Goal: Communication & Community: Answer question/provide support

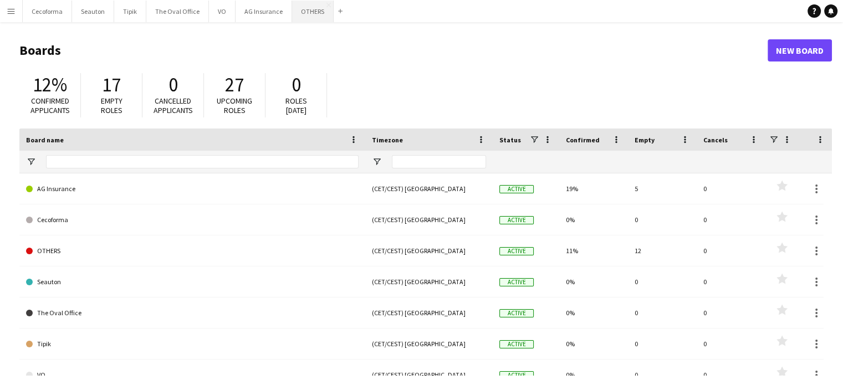
click at [315, 11] on button "OTHERS Close" at bounding box center [313, 12] width 42 height 22
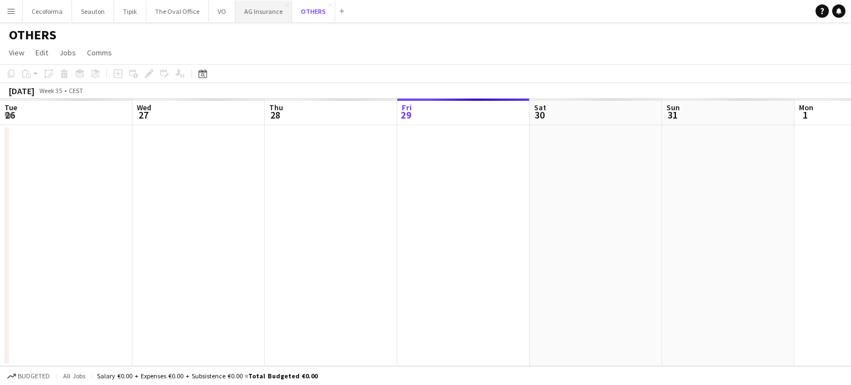
scroll to position [0, 265]
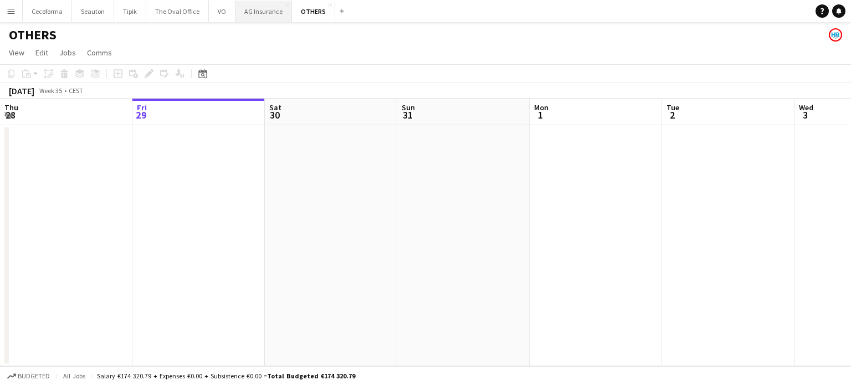
click at [255, 11] on button "AG Insurance Close" at bounding box center [263, 12] width 56 height 22
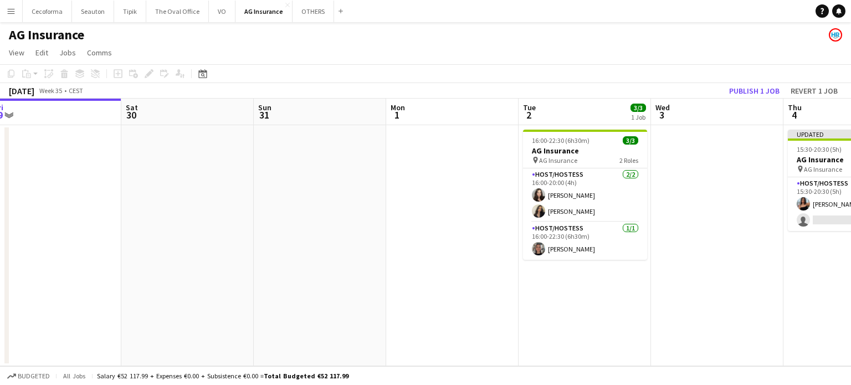
drag, startPoint x: 425, startPoint y: 283, endPoint x: 342, endPoint y: 251, distance: 88.9
click at [354, 256] on app-calendar-viewport "Tue 26 Wed 27 Thu 28 Fri 29 Sat 30 Sun 31 Mon 1 Tue 2 3/3 1 Job Wed 3 Thu 4 1/2…" at bounding box center [425, 233] width 851 height 268
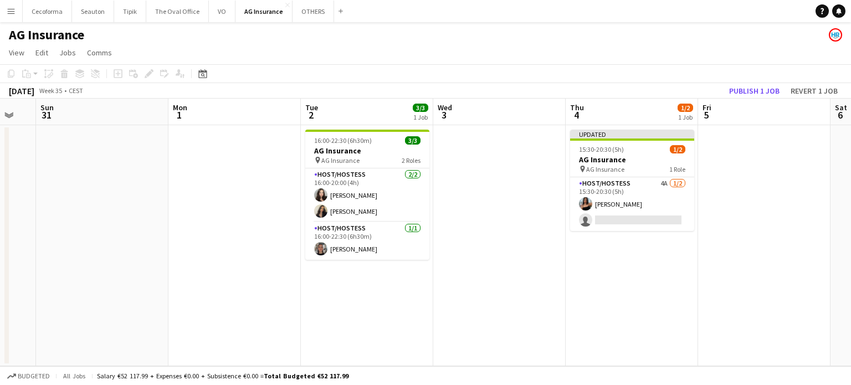
drag, startPoint x: 506, startPoint y: 286, endPoint x: 536, endPoint y: 278, distance: 31.0
click at [503, 285] on app-calendar-viewport "Thu 28 Fri 29 Sat 30 Sun 31 Mon 1 Tue 2 3/3 1 Job Wed 3 Thu 4 1/2 1 Job Fri 5 S…" at bounding box center [425, 233] width 851 height 268
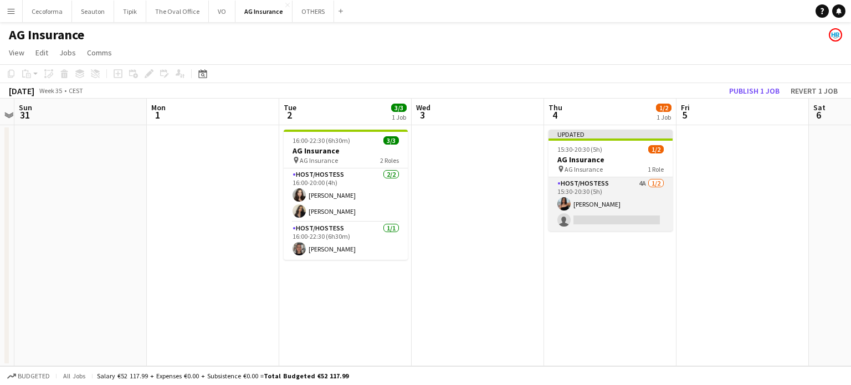
click at [628, 219] on app-card-role "Host/Hostess 4A [DATE] 15:30-20:30 (5h) [PERSON_NAME] single-neutral-actions" at bounding box center [610, 204] width 124 height 54
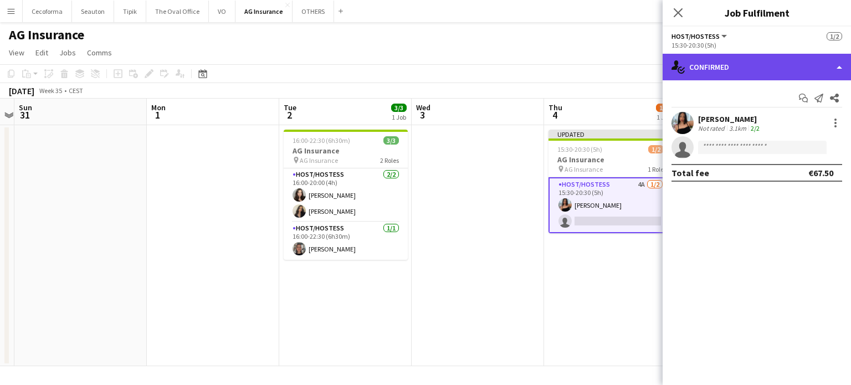
click at [840, 68] on div "single-neutral-actions-check-2 Confirmed" at bounding box center [756, 67] width 188 height 27
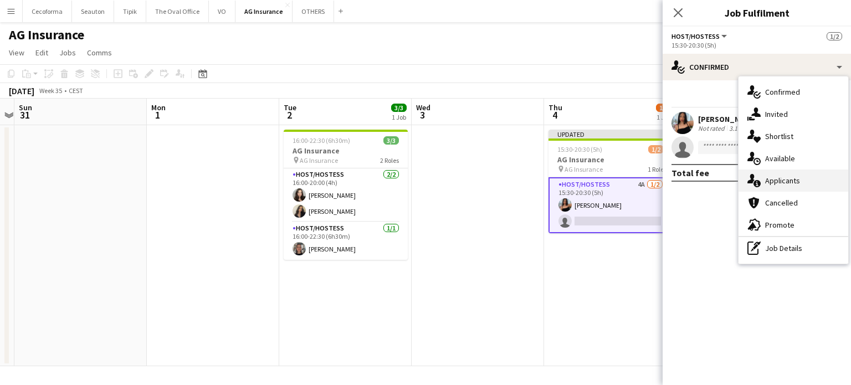
click at [782, 179] on div "single-neutral-actions-information Applicants" at bounding box center [793, 180] width 110 height 22
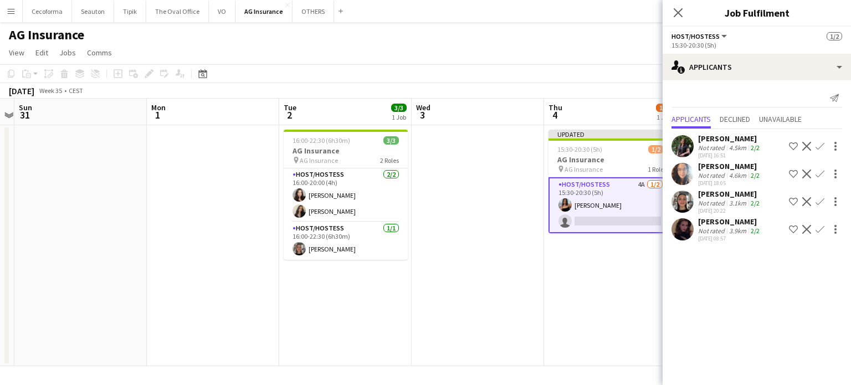
click at [592, 303] on app-date-cell "Updated 15:30-20:30 (5h) 1/2 AG Insurance pin AG Insurance 1 Role Host/Hostess …" at bounding box center [610, 245] width 132 height 241
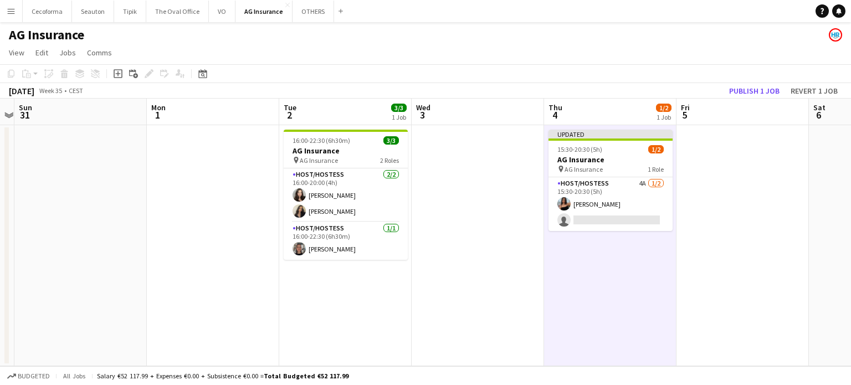
click at [504, 271] on app-date-cell at bounding box center [478, 245] width 132 height 241
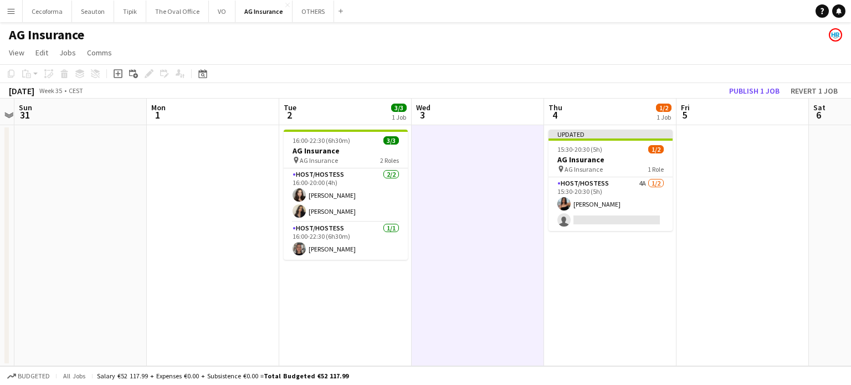
click at [732, 273] on app-date-cell at bounding box center [742, 245] width 132 height 241
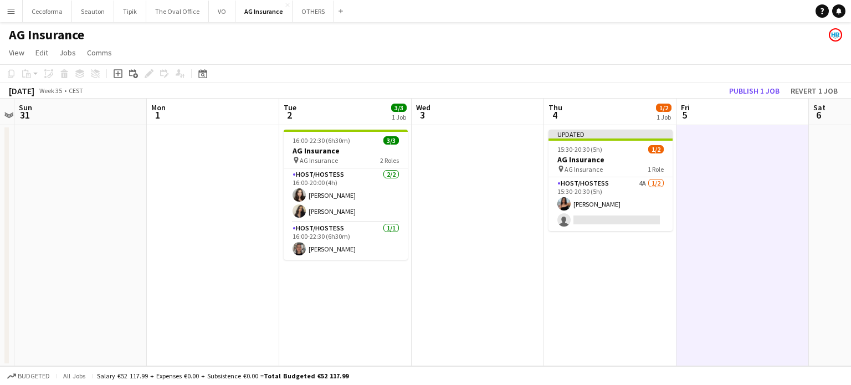
click at [641, 285] on app-date-cell "Updated 15:30-20:30 (5h) 1/2 AG Insurance pin AG Insurance 1 Role Host/Hostess …" at bounding box center [610, 245] width 132 height 241
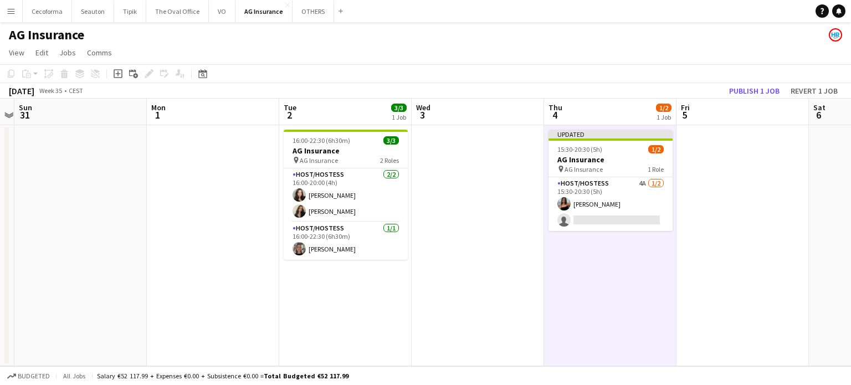
click at [494, 263] on app-date-cell at bounding box center [478, 245] width 132 height 241
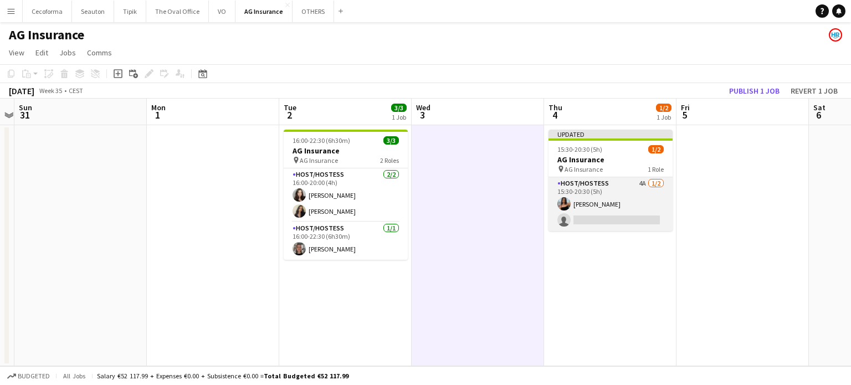
click at [602, 217] on app-card-role "Host/Hostess 4A [DATE] 15:30-20:30 (5h) [PERSON_NAME] single-neutral-actions" at bounding box center [610, 204] width 124 height 54
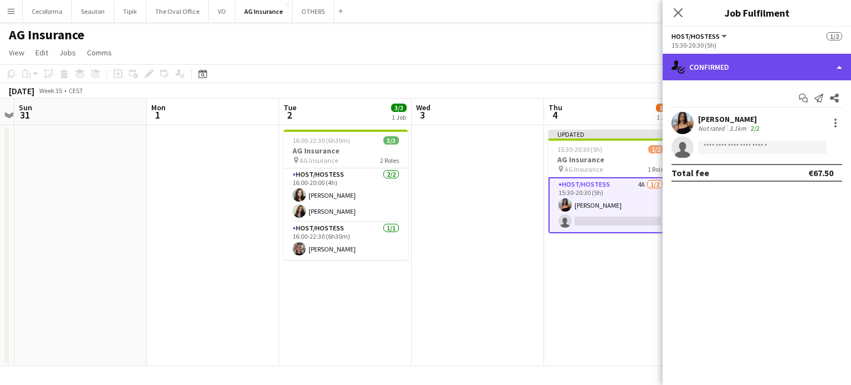
click at [841, 65] on div "single-neutral-actions-check-2 Confirmed" at bounding box center [756, 67] width 188 height 27
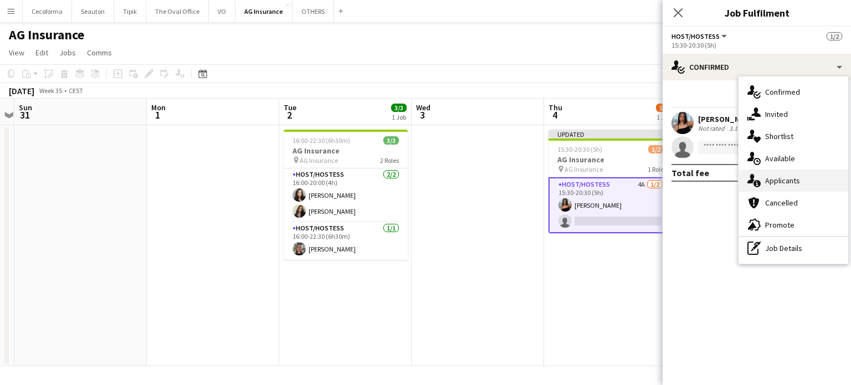
click at [780, 183] on div "single-neutral-actions-information Applicants" at bounding box center [793, 180] width 110 height 22
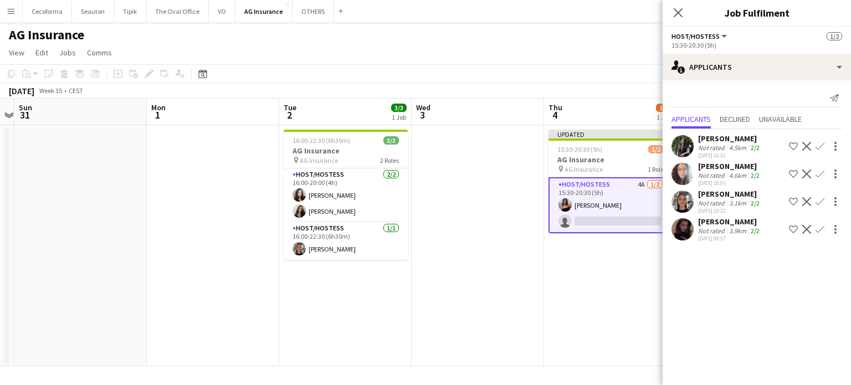
click at [817, 230] on app-icon "Confirm" at bounding box center [819, 229] width 9 height 9
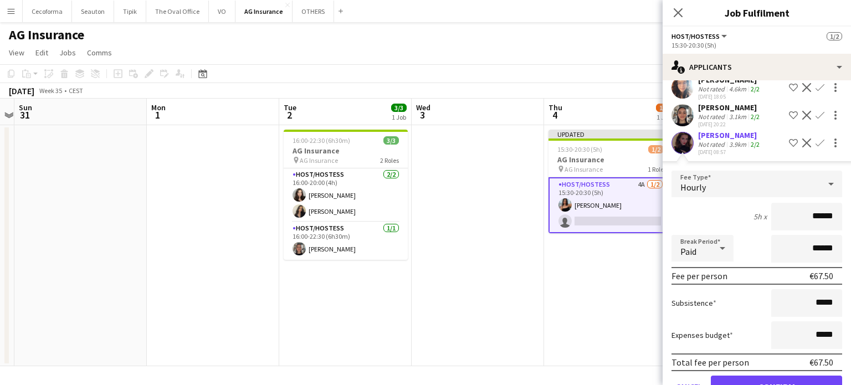
scroll to position [117, 0]
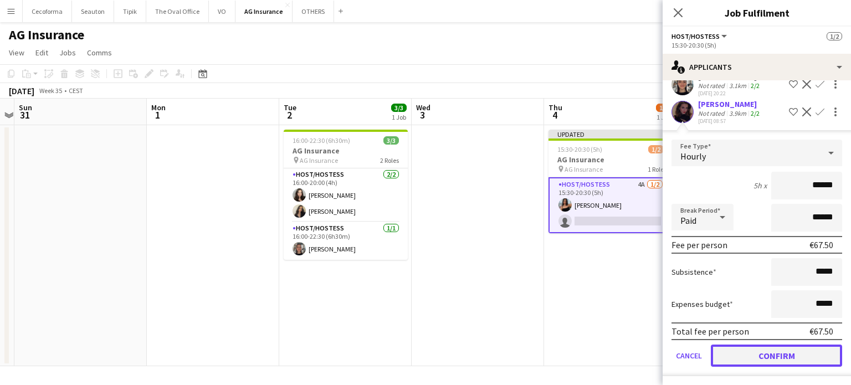
click at [778, 349] on button "Confirm" at bounding box center [776, 356] width 131 height 22
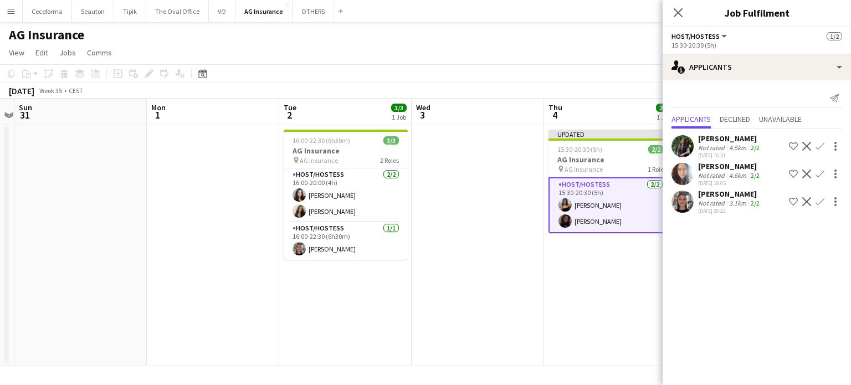
scroll to position [0, 0]
click at [680, 13] on icon "Close pop-in" at bounding box center [677, 12] width 11 height 11
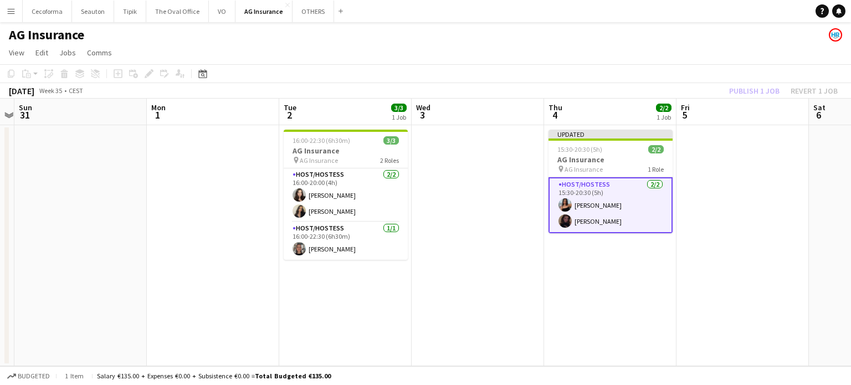
click at [627, 287] on app-date-cell "Updated 15:30-20:30 (5h) 2/2 AG Insurance pin AG Insurance 1 Role Host/Hostess …" at bounding box center [610, 245] width 132 height 241
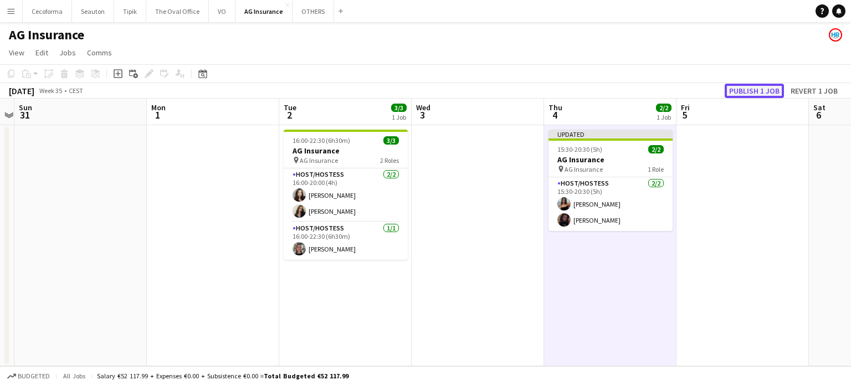
click at [753, 93] on button "Publish 1 job" at bounding box center [754, 91] width 59 height 14
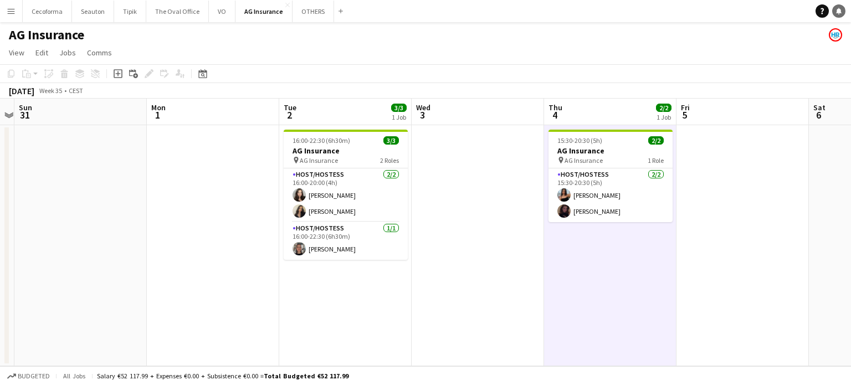
click at [833, 11] on link "Notifications" at bounding box center [838, 10] width 13 height 13
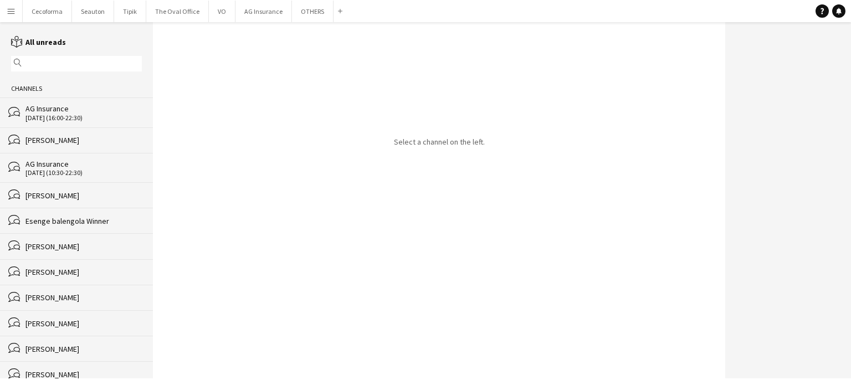
click at [49, 111] on div "AG Insurance" at bounding box center [83, 109] width 116 height 10
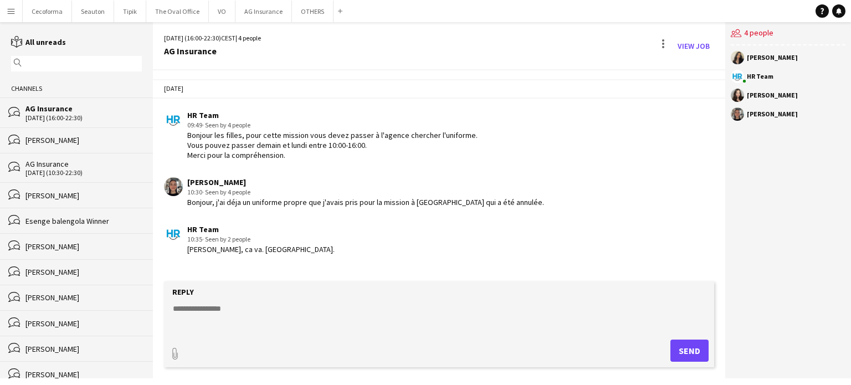
click at [64, 119] on div "[DATE] (16:00-22:30)" at bounding box center [83, 118] width 116 height 8
click at [304, 13] on button "OTHERS Close" at bounding box center [313, 12] width 42 height 22
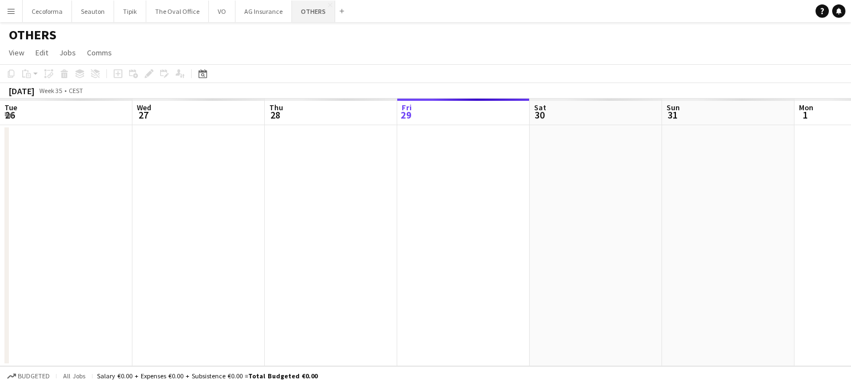
scroll to position [0, 265]
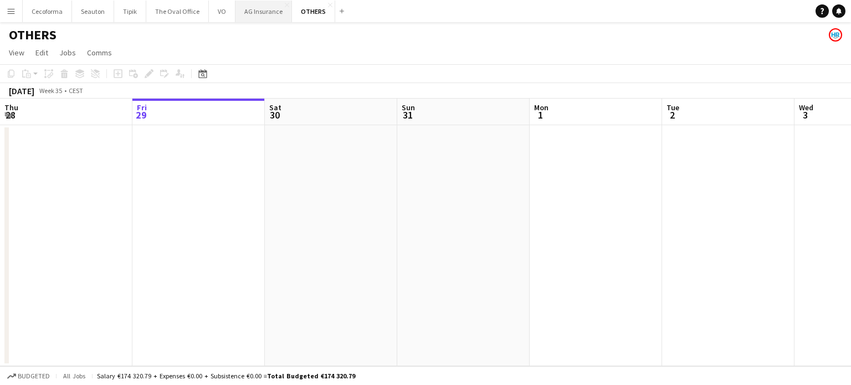
click at [256, 13] on button "AG Insurance Close" at bounding box center [263, 12] width 56 height 22
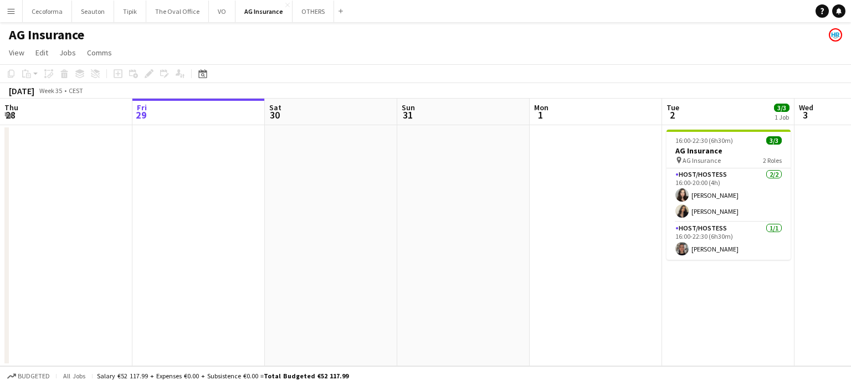
scroll to position [0, 332]
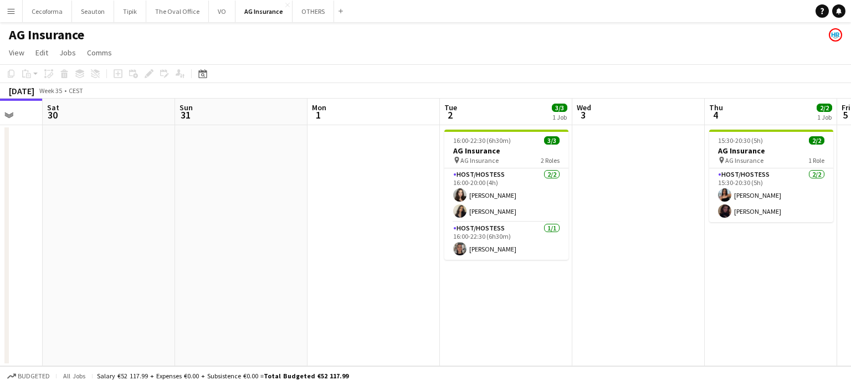
drag, startPoint x: 471, startPoint y: 245, endPoint x: 116, endPoint y: 167, distance: 363.5
click at [193, 178] on app-calendar-viewport "Tue 26 Wed 27 Thu 28 Fri 29 Sat 30 Sun 31 Mon 1 Tue 2 3/3 1 Job Wed 3 Thu 4 2/2…" at bounding box center [425, 233] width 851 height 268
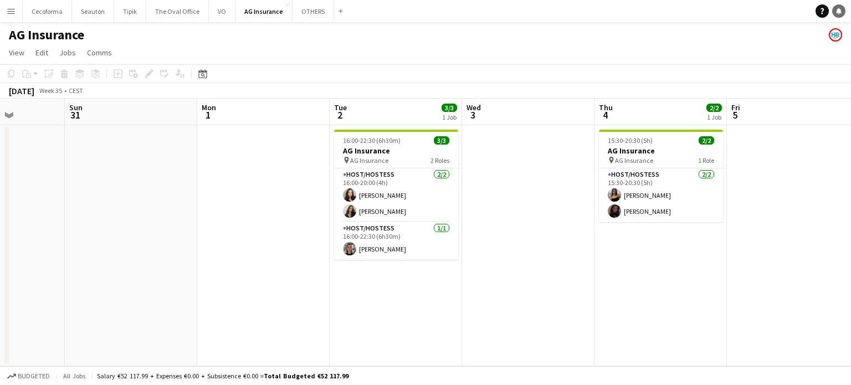
click at [839, 10] on icon at bounding box center [839, 11] width 6 height 6
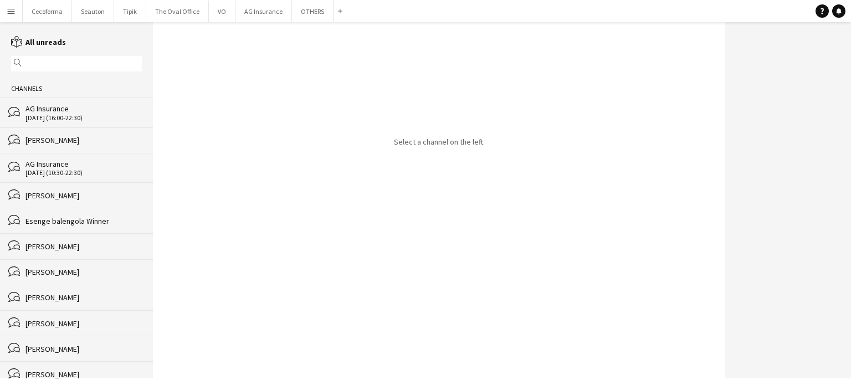
click at [62, 115] on div "[DATE] (16:00-22:30)" at bounding box center [83, 118] width 116 height 8
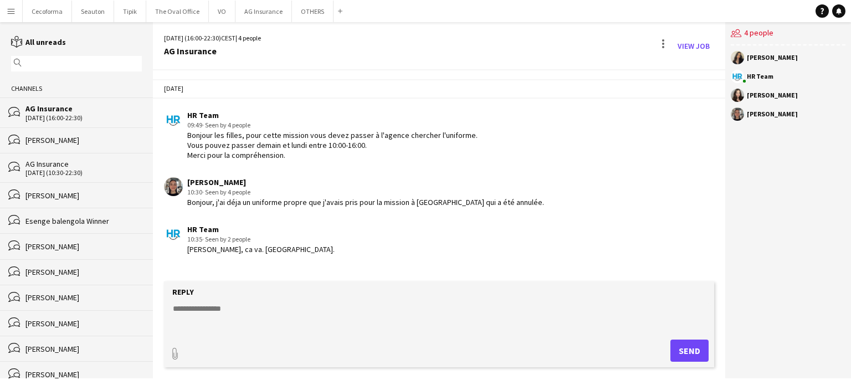
click at [6, 7] on button "Menu" at bounding box center [11, 11] width 22 height 22
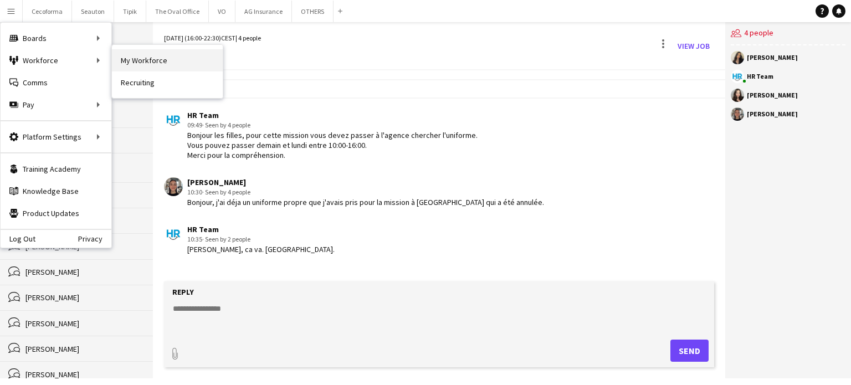
click at [141, 55] on link "My Workforce" at bounding box center [167, 60] width 111 height 22
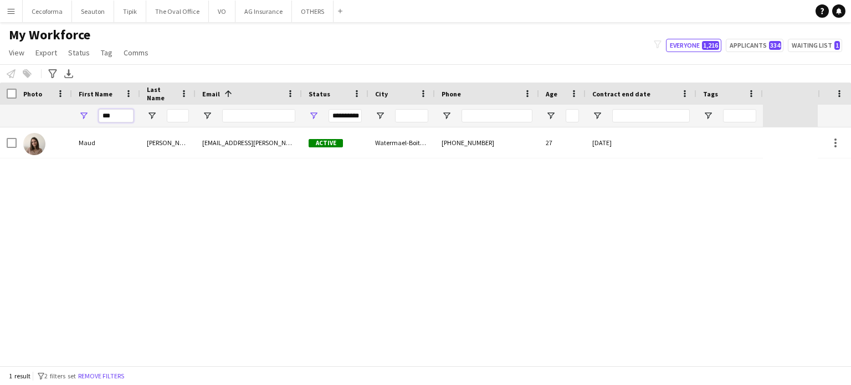
click at [127, 117] on input "***" at bounding box center [116, 115] width 35 height 13
type input "*"
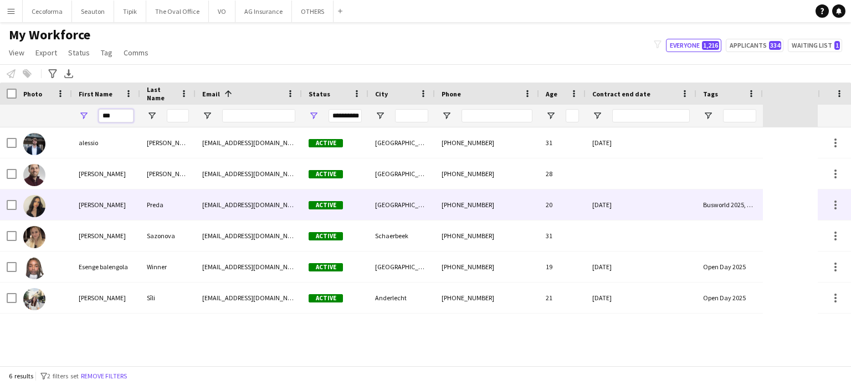
type input "***"
click at [679, 211] on div "[DATE]" at bounding box center [640, 204] width 111 height 30
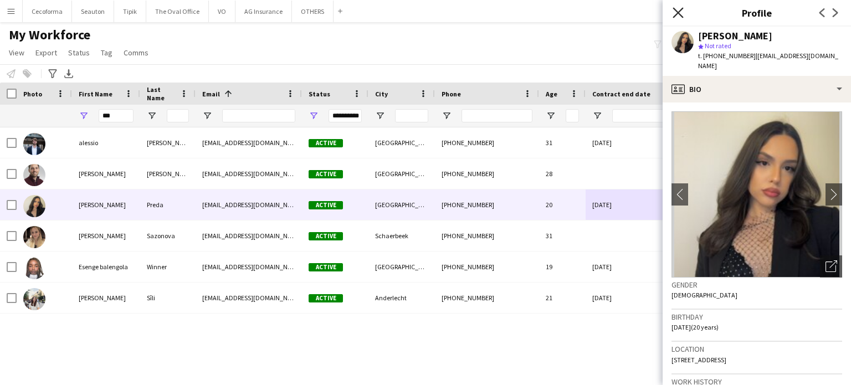
click at [680, 8] on icon "Close pop-in" at bounding box center [677, 12] width 11 height 11
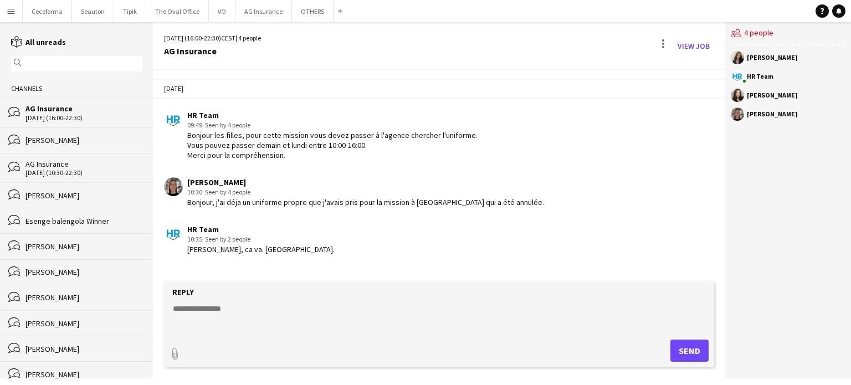
click at [11, 12] on app-icon "Menu" at bounding box center [11, 11] width 9 height 9
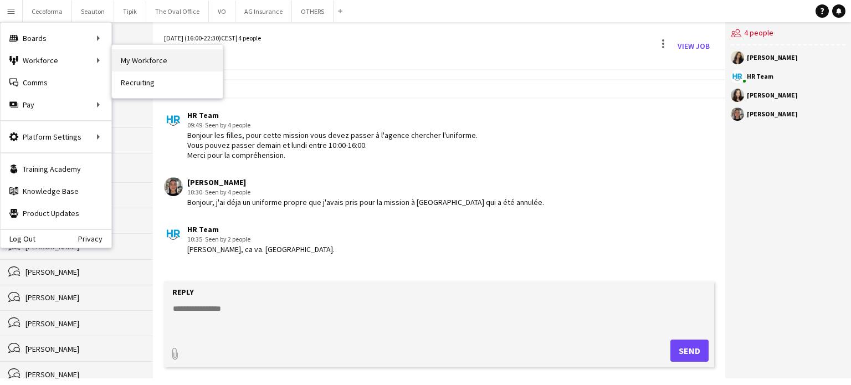
click at [150, 61] on link "My Workforce" at bounding box center [167, 60] width 111 height 22
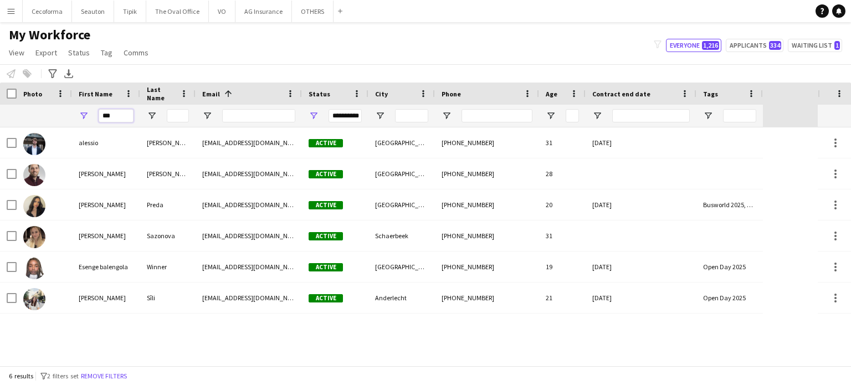
click at [120, 114] on input "***" at bounding box center [116, 115] width 35 height 13
type input "*"
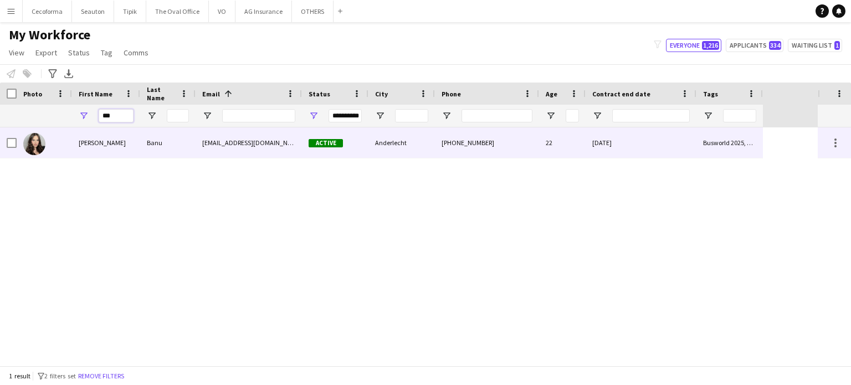
type input "***"
click at [670, 153] on div "[DATE]" at bounding box center [640, 142] width 111 height 30
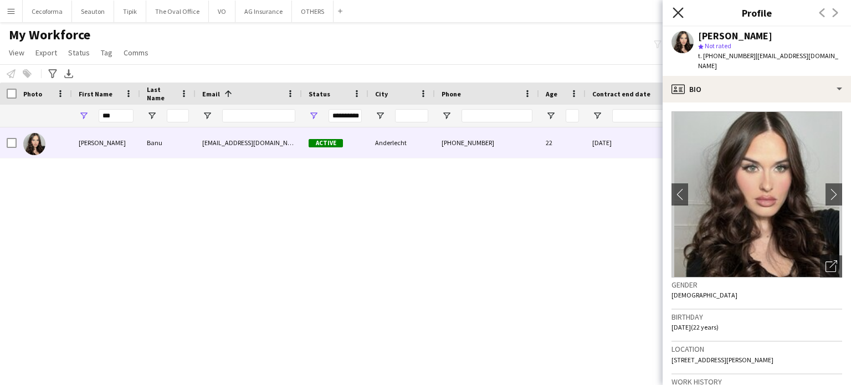
click at [679, 14] on icon at bounding box center [677, 12] width 11 height 11
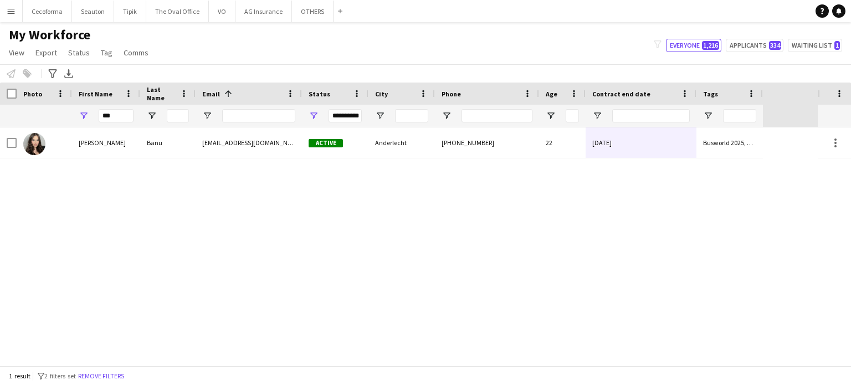
click at [678, 236] on div "[PERSON_NAME] [EMAIL_ADDRESS][DOMAIN_NAME] Active Anderlecht [PHONE_NUMBER] [PH…" at bounding box center [409, 246] width 818 height 238
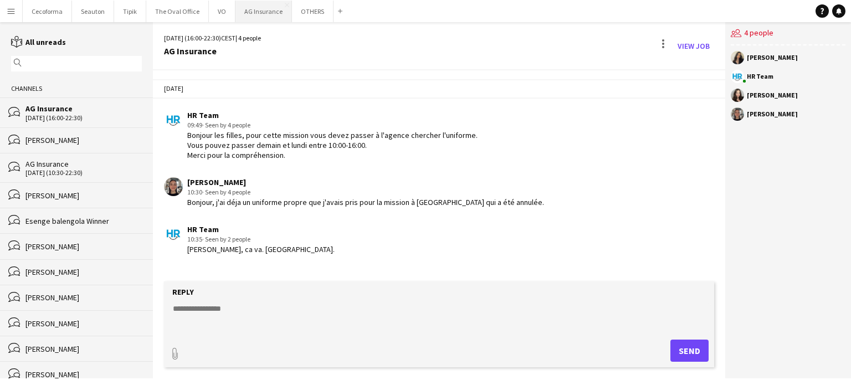
click at [264, 8] on button "AG Insurance Close" at bounding box center [263, 12] width 56 height 22
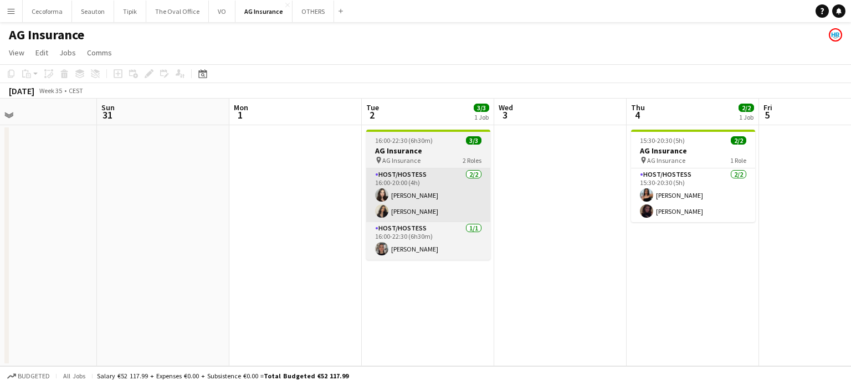
drag, startPoint x: 767, startPoint y: 305, endPoint x: 358, endPoint y: 205, distance: 420.4
click at [404, 212] on app-calendar-viewport "Tue 26 Wed 27 Thu 28 Fri 29 Sat 30 Sun 31 Mon 1 Tue 2 3/3 1 Job Wed 3 Thu 4 2/2…" at bounding box center [425, 233] width 851 height 268
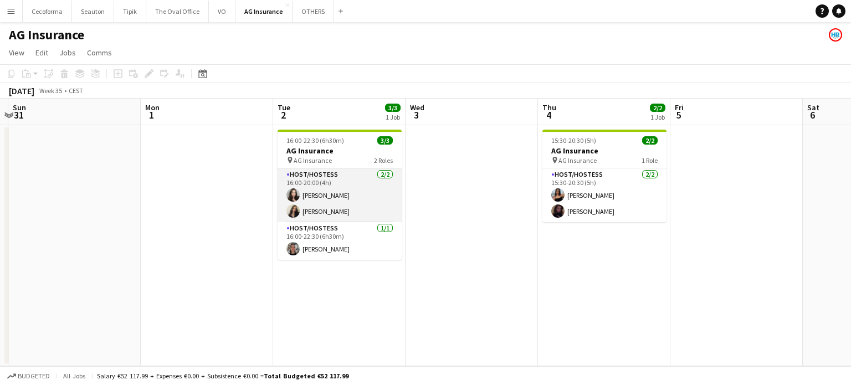
click at [320, 197] on app-card-role "Host/Hostess [DATE] 16:00-20:00 (4h) [PERSON_NAME] [PERSON_NAME]" at bounding box center [340, 195] width 124 height 54
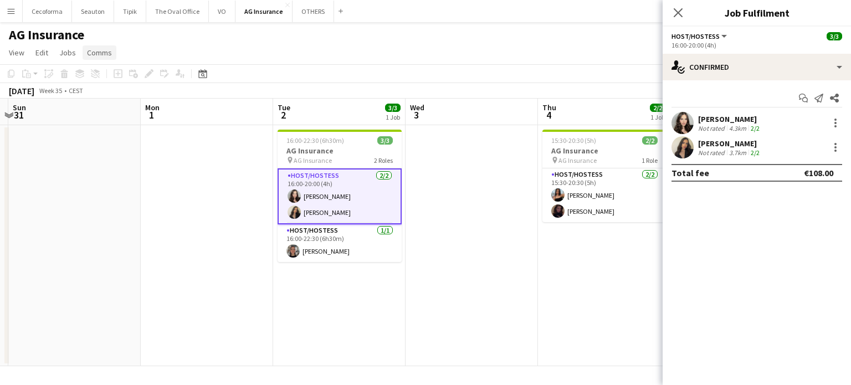
click at [93, 52] on span "Comms" at bounding box center [99, 53] width 25 height 10
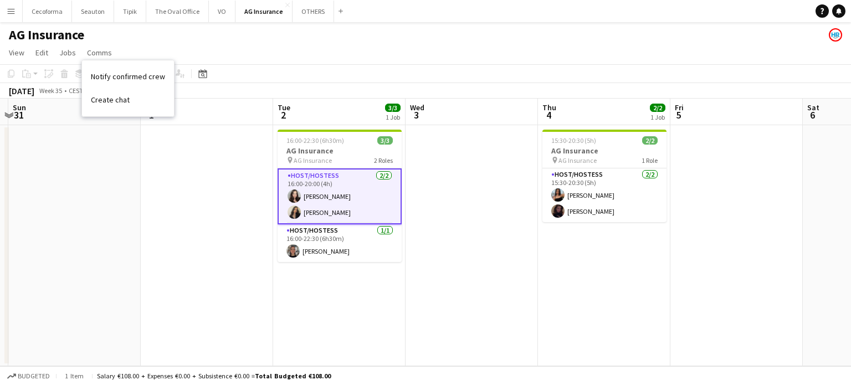
click at [208, 192] on app-date-cell at bounding box center [207, 245] width 132 height 241
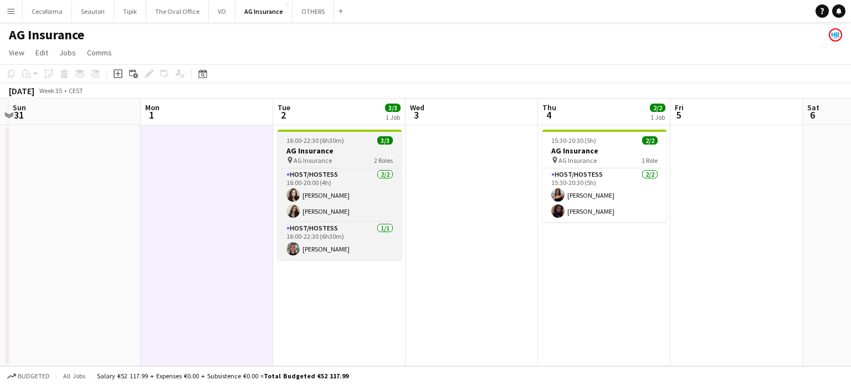
click at [292, 153] on h3 "AG Insurance" at bounding box center [340, 151] width 124 height 10
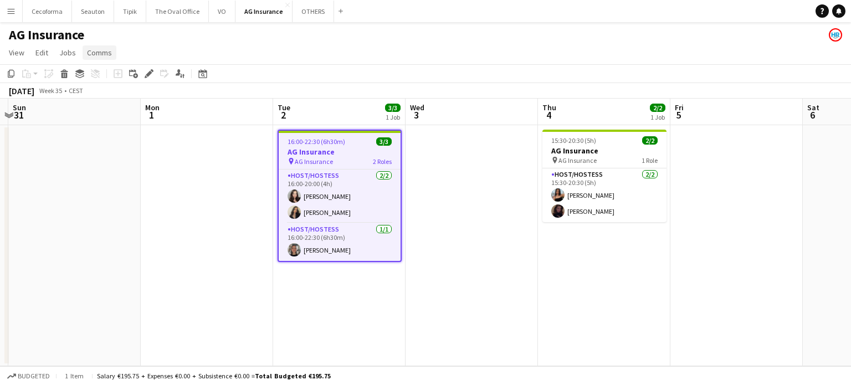
click at [106, 54] on span "Comms" at bounding box center [99, 53] width 25 height 10
click at [112, 101] on span "Create chat" at bounding box center [110, 100] width 39 height 10
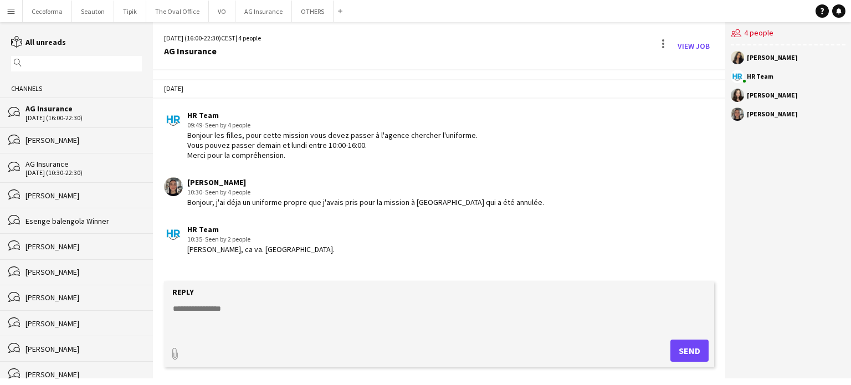
drag, startPoint x: 188, startPoint y: 137, endPoint x: 311, endPoint y: 161, distance: 124.7
click at [311, 161] on app-chat-message "HR Team 09:49 · Seen by 4 people Bonjour les filles, pour cette mission vous de…" at bounding box center [439, 135] width 572 height 61
copy div "Bonjour les filles, pour cette mission vous devez passer à l'agence chercher l'…"
click at [251, 8] on button "AG Insurance Close" at bounding box center [263, 12] width 56 height 22
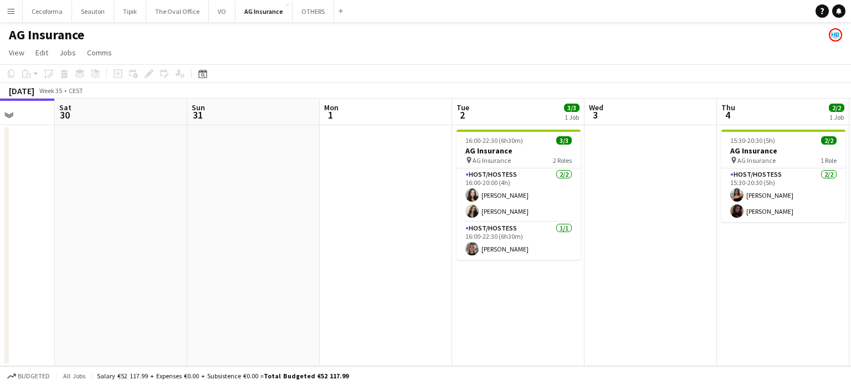
drag, startPoint x: 569, startPoint y: 210, endPoint x: 86, endPoint y: 125, distance: 490.5
click at [86, 126] on app-calendar-viewport "Tue 26 Wed 27 Thu 28 Fri 29 Sat 30 Sun 31 Mon 1 Tue 2 3/3 1 Job Wed 3 Thu 4 2/2…" at bounding box center [425, 233] width 851 height 268
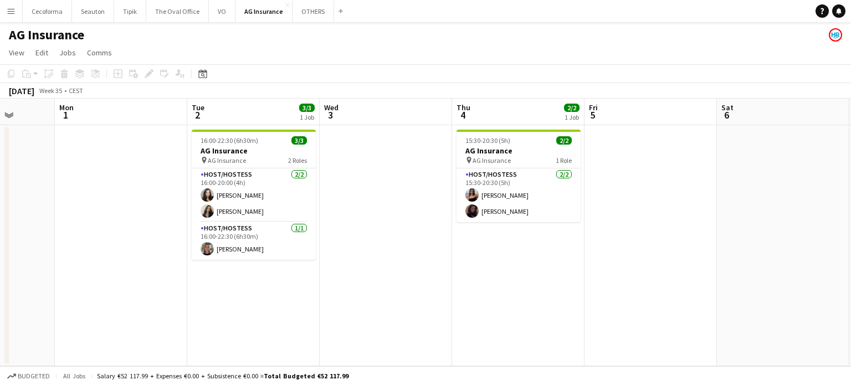
scroll to position [0, 483]
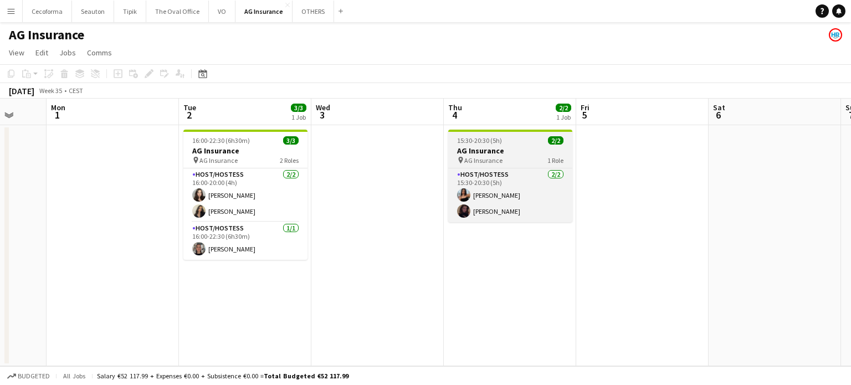
click at [483, 150] on h3 "AG Insurance" at bounding box center [510, 151] width 124 height 10
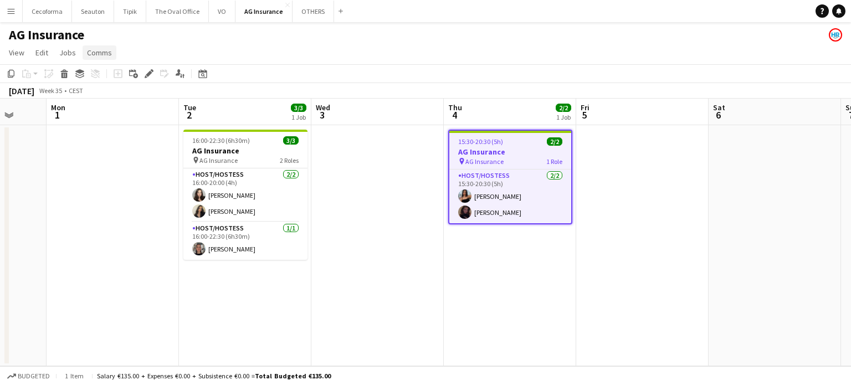
click at [97, 53] on span "Comms" at bounding box center [99, 53] width 25 height 10
click at [106, 94] on link "Create chat" at bounding box center [128, 99] width 92 height 23
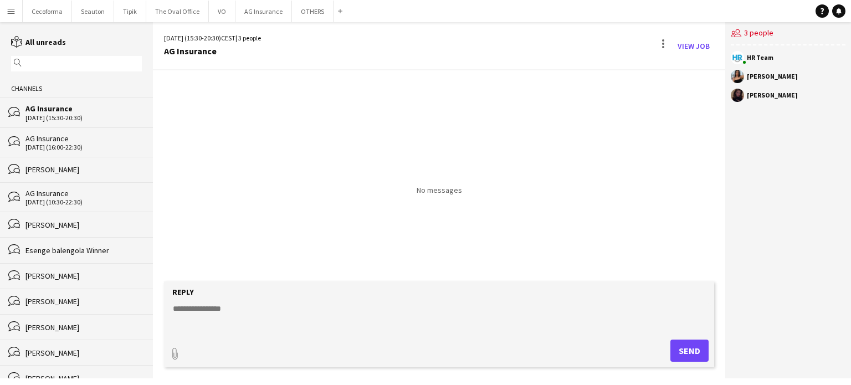
click at [191, 309] on textarea at bounding box center [441, 317] width 539 height 29
paste textarea "**********"
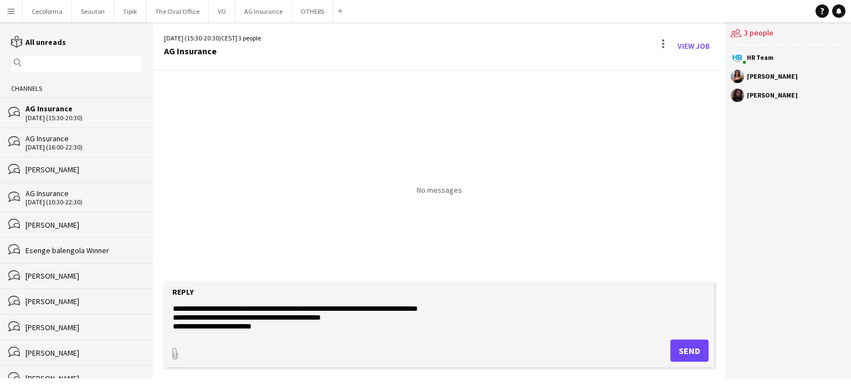
click at [273, 316] on textarea "**********" at bounding box center [441, 317] width 539 height 29
type textarea "**********"
click at [687, 352] on button "Send" at bounding box center [689, 351] width 38 height 22
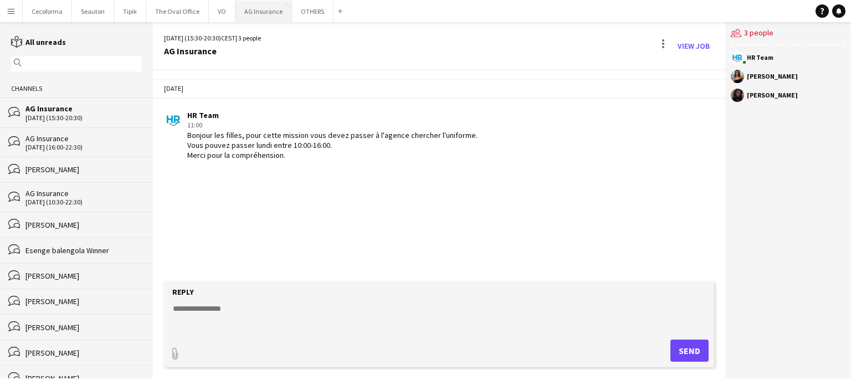
click at [255, 13] on button "AG Insurance Close" at bounding box center [263, 12] width 56 height 22
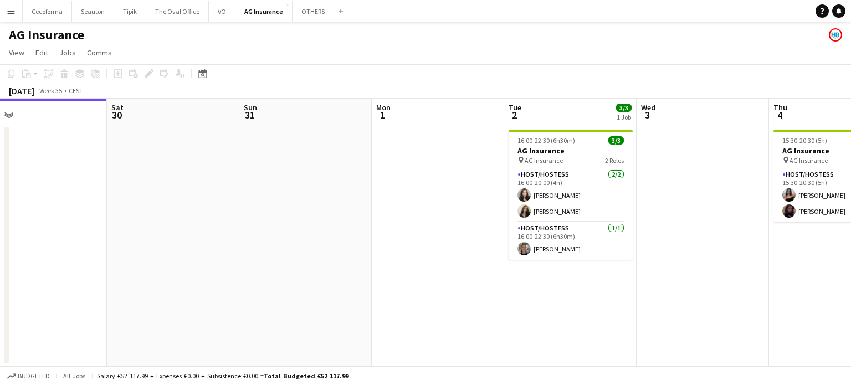
drag, startPoint x: 521, startPoint y: 202, endPoint x: 123, endPoint y: 163, distance: 399.5
click at [124, 163] on app-calendar-viewport "Tue 26 Wed 27 Thu 28 Fri 29 Sat 30 Sun 31 Mon 1 Tue 2 3/3 1 Job Wed 3 Thu 4 2/2…" at bounding box center [425, 233] width 851 height 268
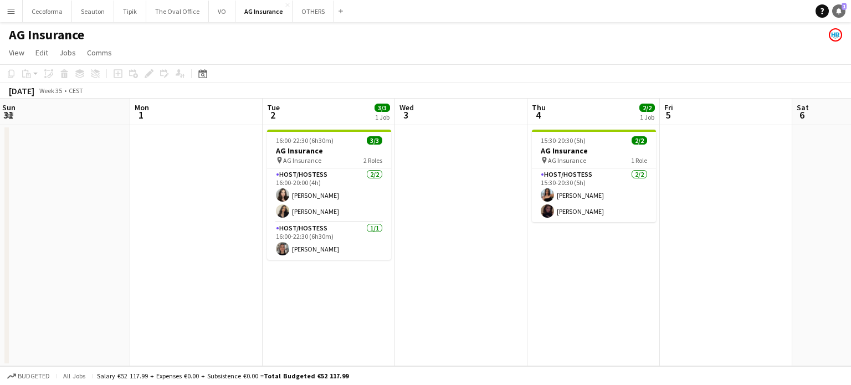
click at [834, 11] on link "Notifications 1" at bounding box center [838, 10] width 13 height 13
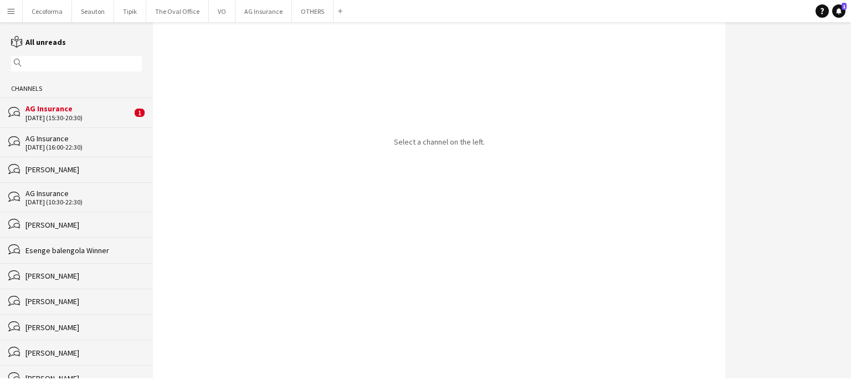
click at [43, 115] on div "[DATE] (15:30-20:30)" at bounding box center [78, 118] width 106 height 8
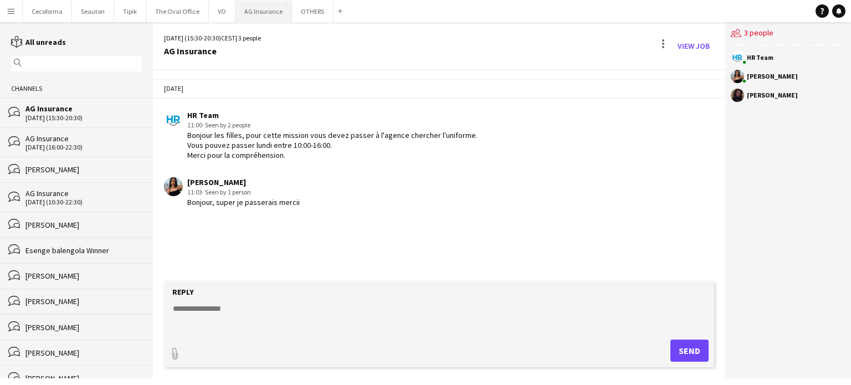
click at [260, 8] on button "AG Insurance Close" at bounding box center [263, 12] width 56 height 22
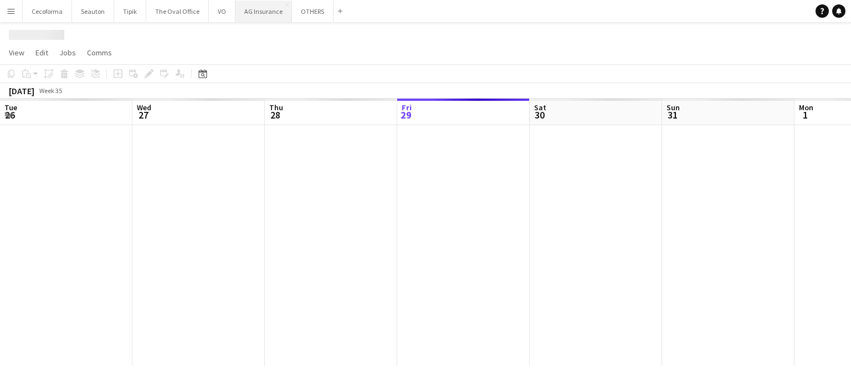
scroll to position [0, 265]
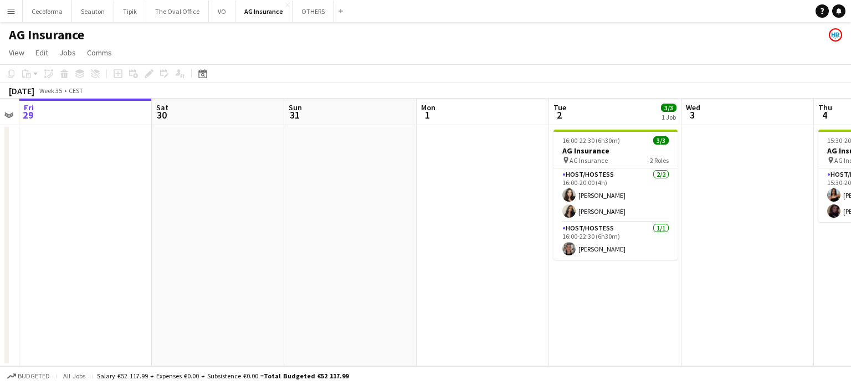
drag, startPoint x: 558, startPoint y: 201, endPoint x: 304, endPoint y: 137, distance: 262.1
click at [326, 144] on app-calendar-viewport "Tue 26 Wed 27 Thu 28 Fri 29 Sat 30 Sun 31 Mon 1 Tue 2 3/3 1 Job Wed 3 Thu 4 2/2…" at bounding box center [425, 233] width 851 height 268
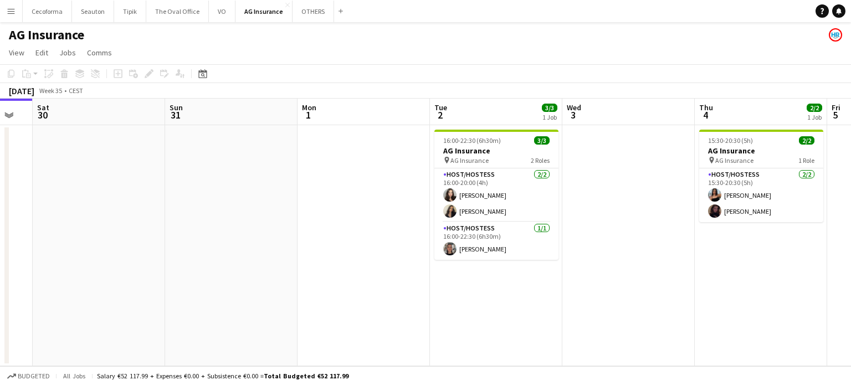
click at [12, 14] on app-icon "Menu" at bounding box center [11, 11] width 9 height 9
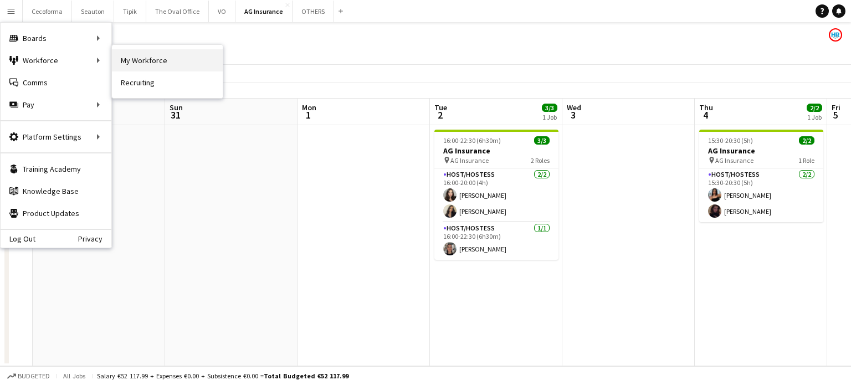
click at [158, 59] on link "My Workforce" at bounding box center [167, 60] width 111 height 22
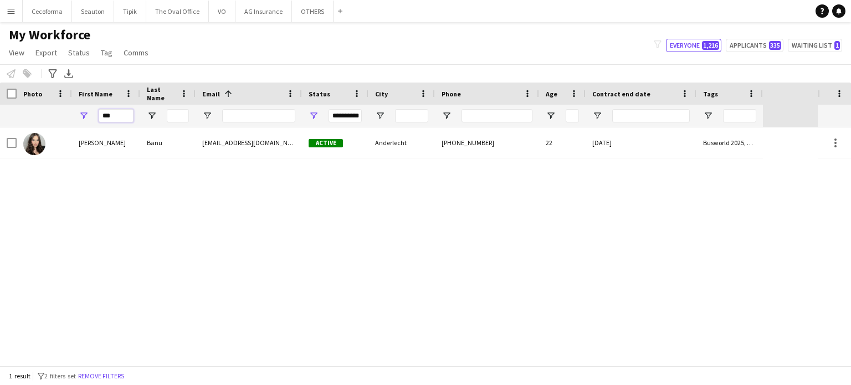
click at [123, 112] on input "***" at bounding box center [116, 115] width 35 height 13
type input "*"
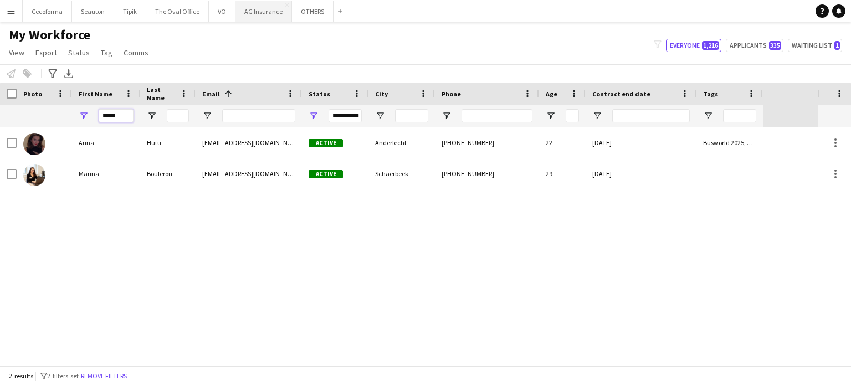
type input "*****"
click at [266, 12] on button "AG Insurance Close" at bounding box center [263, 12] width 56 height 22
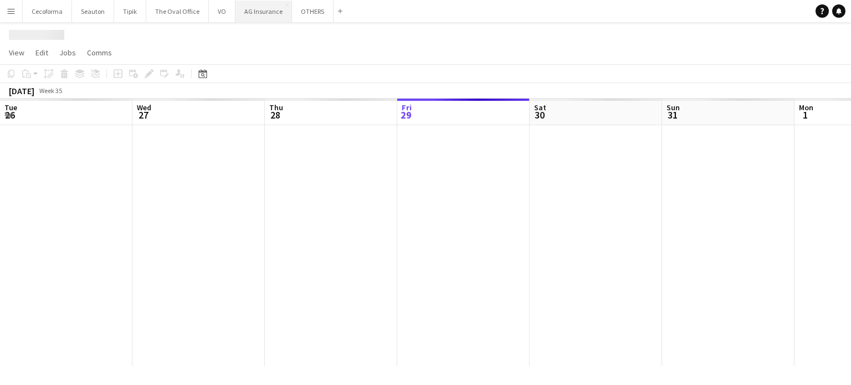
scroll to position [0, 265]
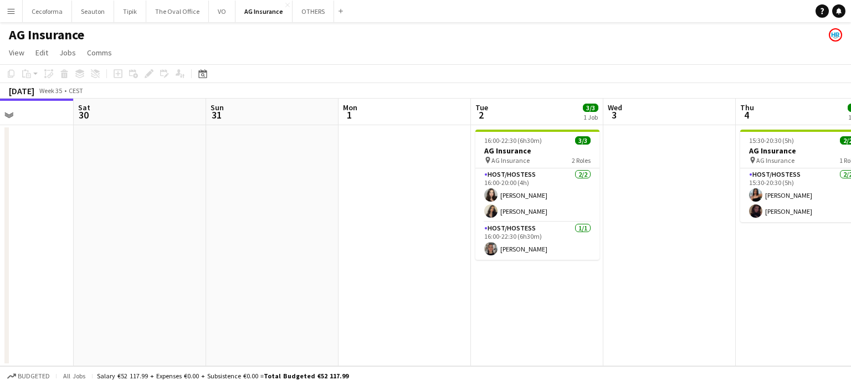
drag, startPoint x: 589, startPoint y: 285, endPoint x: 206, endPoint y: 163, distance: 402.2
click at [206, 163] on app-calendar-viewport "Tue 26 Wed 27 Thu 28 Fri 29 Sat 30 Sun 31 Mon 1 Tue 2 3/3 1 Job Wed 3 Thu 4 2/2…" at bounding box center [425, 233] width 851 height 268
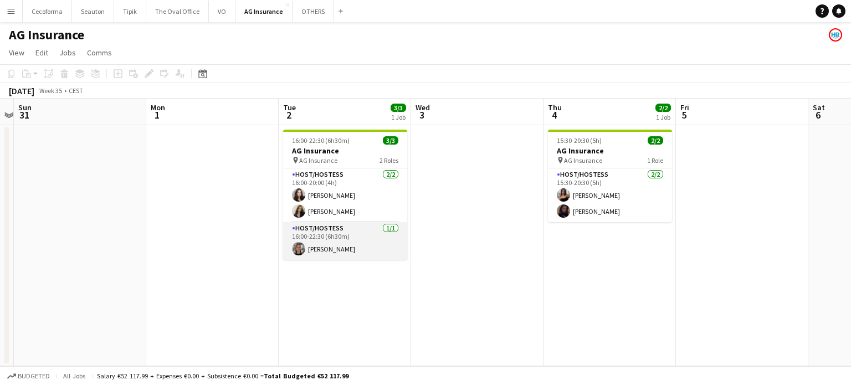
click at [327, 248] on app-card-role "Host/Hostess [DATE] 16:00-22:30 (6h30m) [PERSON_NAME]" at bounding box center [345, 241] width 124 height 38
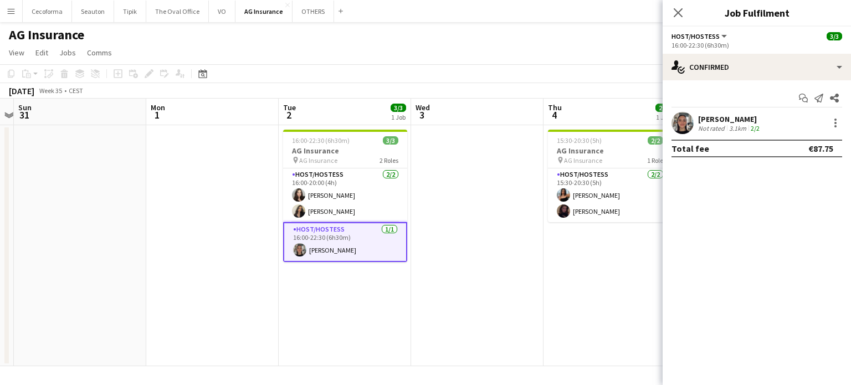
click at [732, 121] on div "[PERSON_NAME]" at bounding box center [730, 119] width 64 height 10
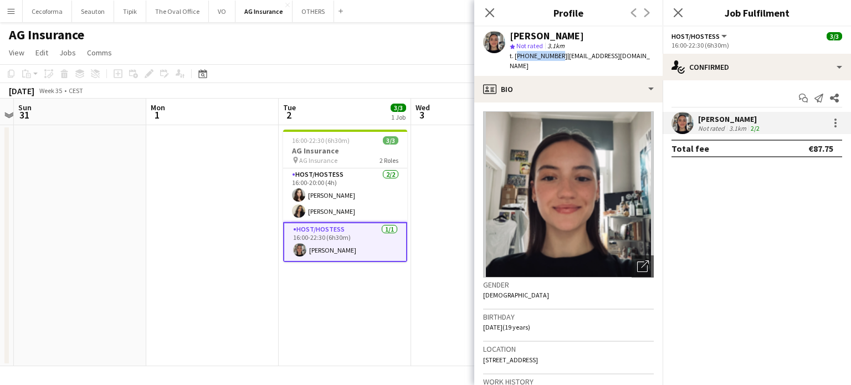
drag, startPoint x: 515, startPoint y: 55, endPoint x: 554, endPoint y: 53, distance: 39.4
click at [554, 53] on span "t. [PHONE_NUMBER]" at bounding box center [539, 56] width 58 height 8
copy span "[PHONE_NUMBER]"
click at [487, 11] on icon at bounding box center [489, 12] width 11 height 11
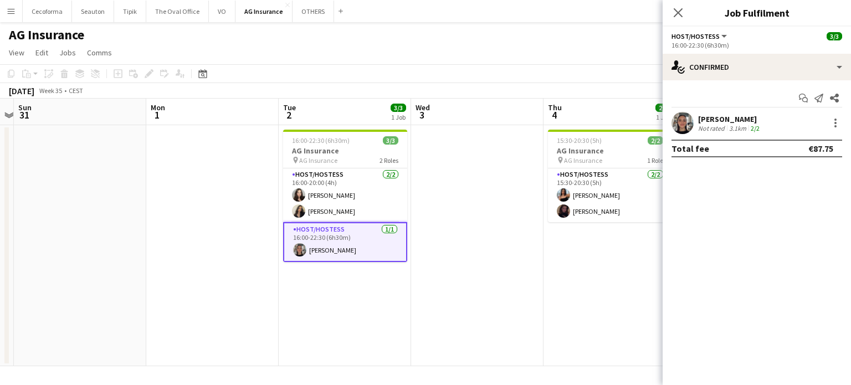
click at [517, 255] on app-date-cell at bounding box center [477, 245] width 132 height 241
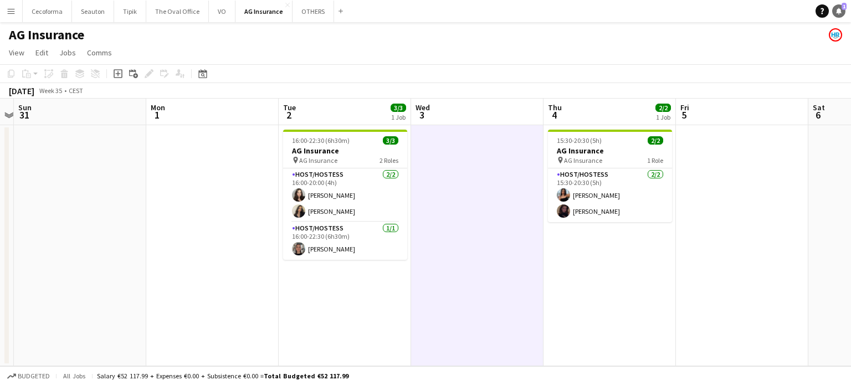
click at [838, 5] on link "Notifications 1" at bounding box center [838, 10] width 13 height 13
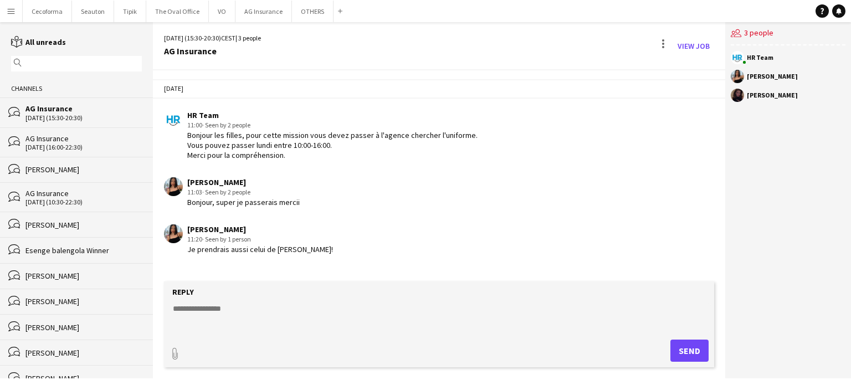
click at [210, 309] on textarea at bounding box center [441, 317] width 539 height 29
click at [222, 314] on textarea at bounding box center [441, 317] width 539 height 29
click at [261, 307] on textarea "**********" at bounding box center [441, 317] width 539 height 29
click at [186, 306] on textarea "**********" at bounding box center [441, 317] width 539 height 29
click at [352, 311] on textarea "**********" at bounding box center [441, 317] width 539 height 29
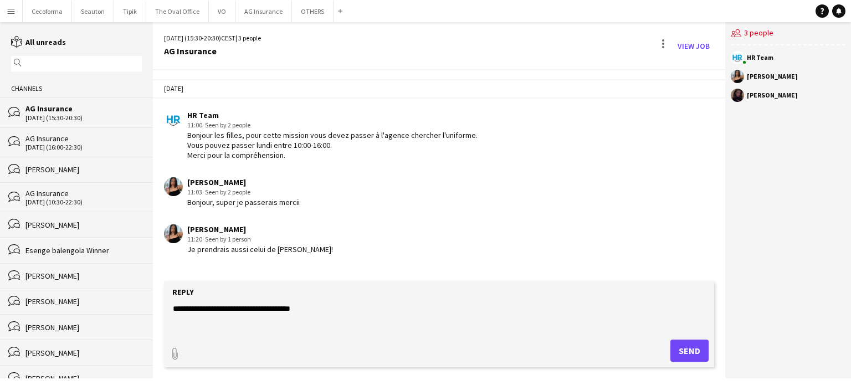
type textarea "**********"
click at [695, 352] on button "Send" at bounding box center [689, 351] width 38 height 22
click at [311, 8] on button "OTHERS Close" at bounding box center [313, 12] width 42 height 22
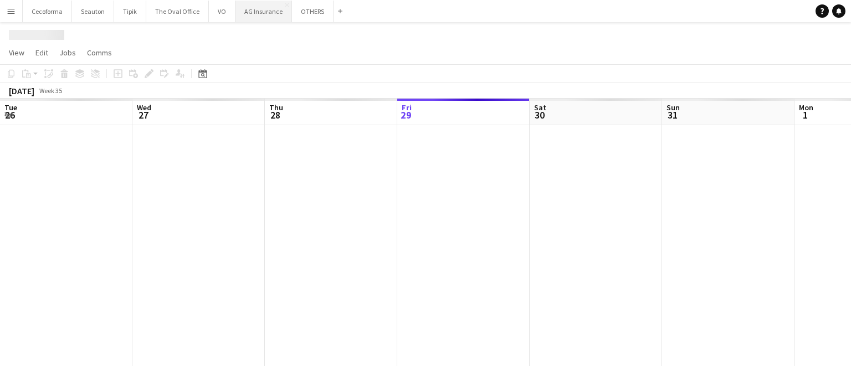
scroll to position [0, 265]
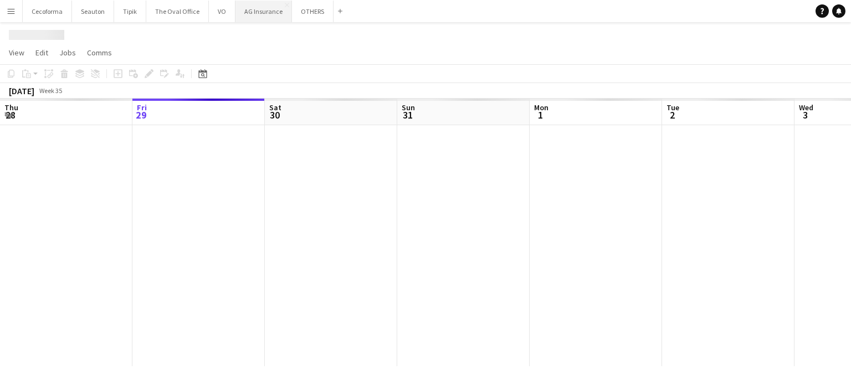
click at [268, 13] on button "AG Insurance Close" at bounding box center [263, 12] width 56 height 22
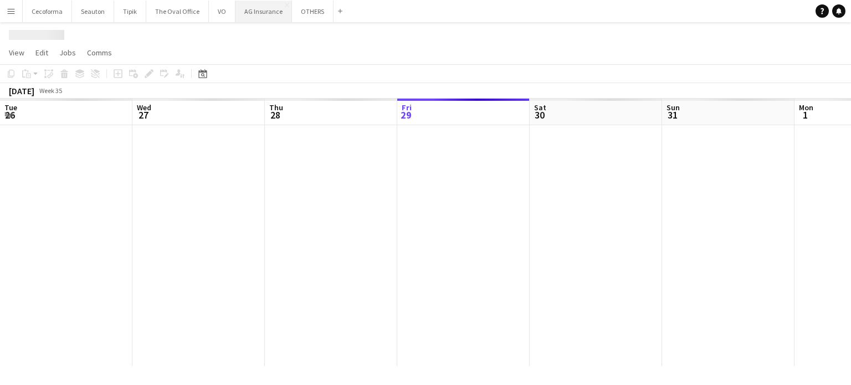
scroll to position [0, 265]
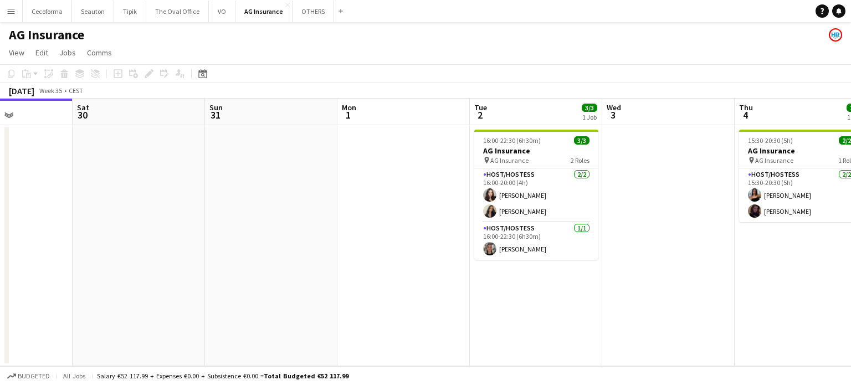
drag, startPoint x: 526, startPoint y: 202, endPoint x: 124, endPoint y: 178, distance: 402.8
click at [196, 181] on app-calendar-viewport "Tue 26 Wed 27 Thu 28 Fri 29 Sat 30 Sun 31 Mon 1 Tue 2 3/3 1 Job Wed 3 Thu 4 2/2…" at bounding box center [425, 233] width 851 height 268
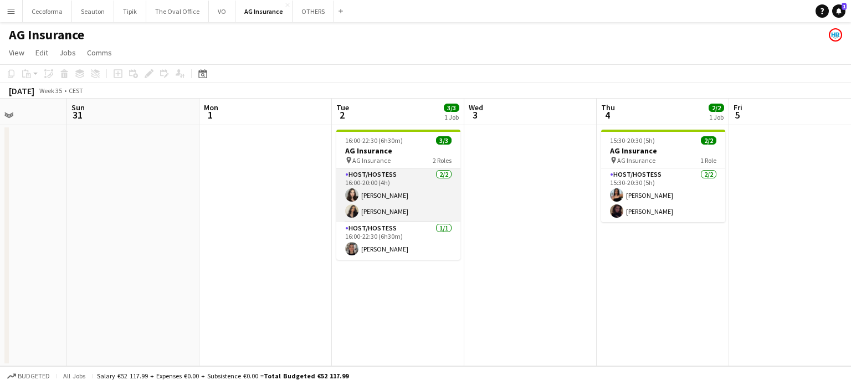
click at [374, 210] on app-card-role "Host/Hostess [DATE] 16:00-20:00 (4h) [PERSON_NAME] [PERSON_NAME]" at bounding box center [398, 195] width 124 height 54
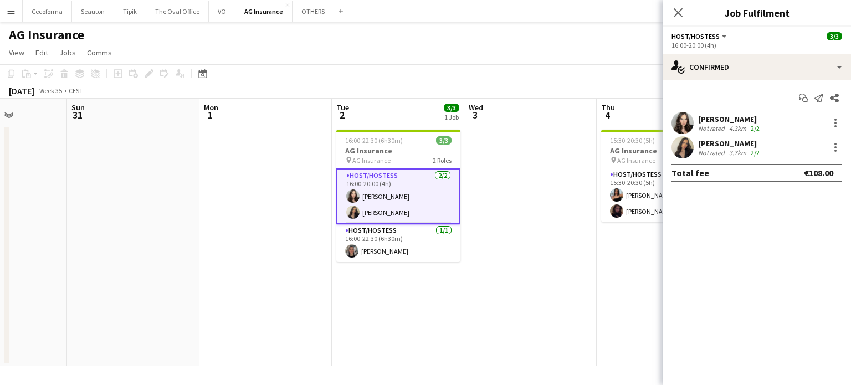
click at [733, 152] on div "3.7km" at bounding box center [738, 152] width 22 height 8
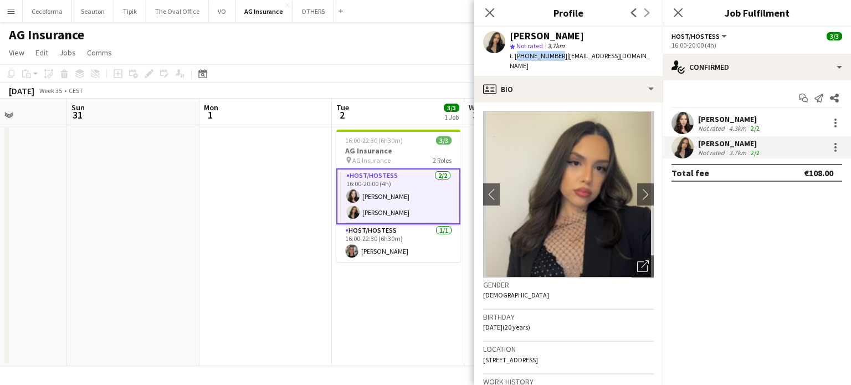
drag, startPoint x: 515, startPoint y: 56, endPoint x: 553, endPoint y: 55, distance: 38.2
click at [553, 55] on span "t. [PHONE_NUMBER]" at bounding box center [539, 56] width 58 height 8
copy span "[PHONE_NUMBER]"
click at [421, 316] on app-date-cell "16:00-22:30 (6h30m) 3/3 AG Insurance pin AG Insurance 2 Roles Host/Hostess [DAT…" at bounding box center [398, 245] width 132 height 241
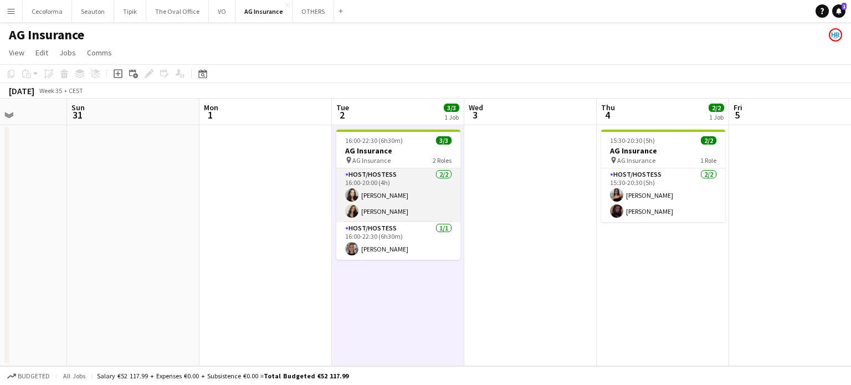
click at [377, 192] on app-card-role "Host/Hostess [DATE] 16:00-20:00 (4h) [PERSON_NAME] [PERSON_NAME]" at bounding box center [398, 195] width 124 height 54
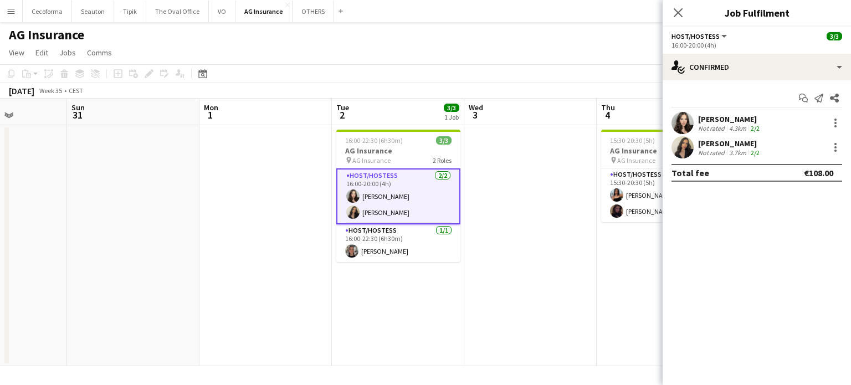
click at [732, 117] on div "[PERSON_NAME]" at bounding box center [730, 119] width 64 height 10
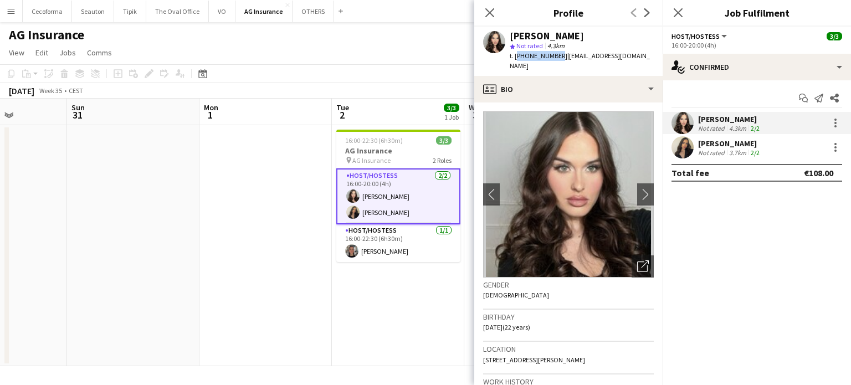
drag, startPoint x: 515, startPoint y: 55, endPoint x: 554, endPoint y: 55, distance: 39.9
click at [554, 55] on span "t. [PHONE_NUMBER]" at bounding box center [539, 56] width 58 height 8
copy span "[PHONE_NUMBER]"
click at [489, 9] on icon "Close pop-in" at bounding box center [489, 12] width 11 height 11
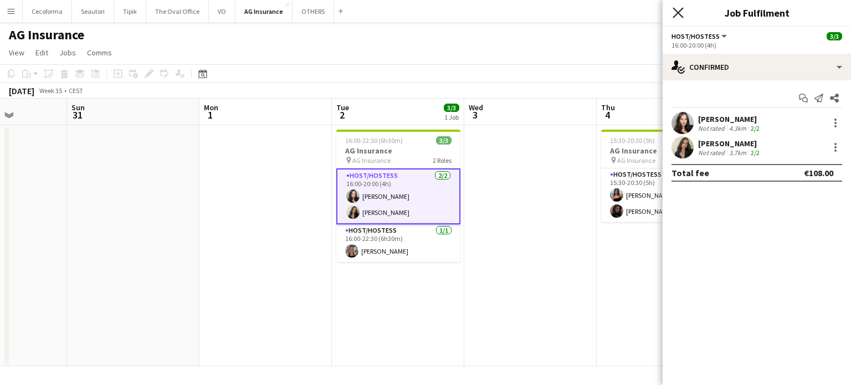
click at [677, 10] on icon "Close pop-in" at bounding box center [677, 12] width 11 height 11
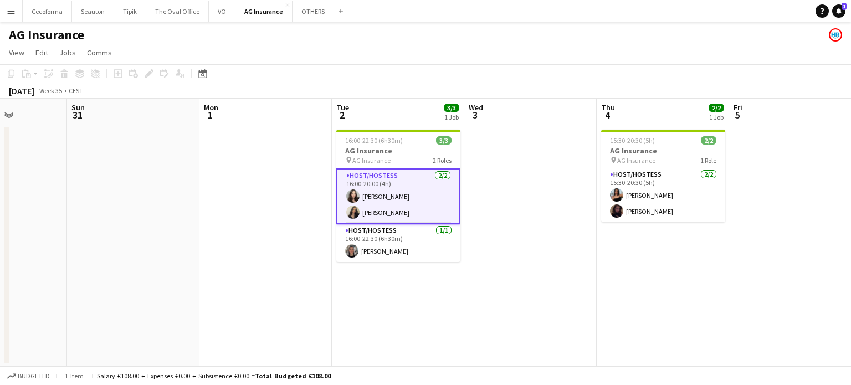
click at [549, 287] on app-date-cell at bounding box center [530, 245] width 132 height 241
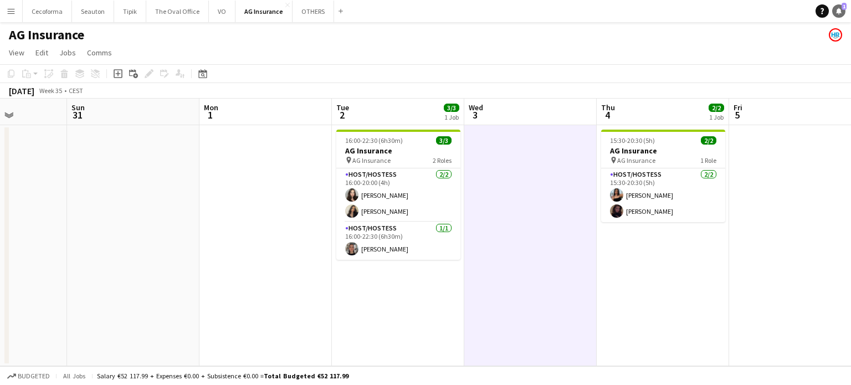
click at [833, 9] on link "Notifications 1" at bounding box center [838, 10] width 13 height 13
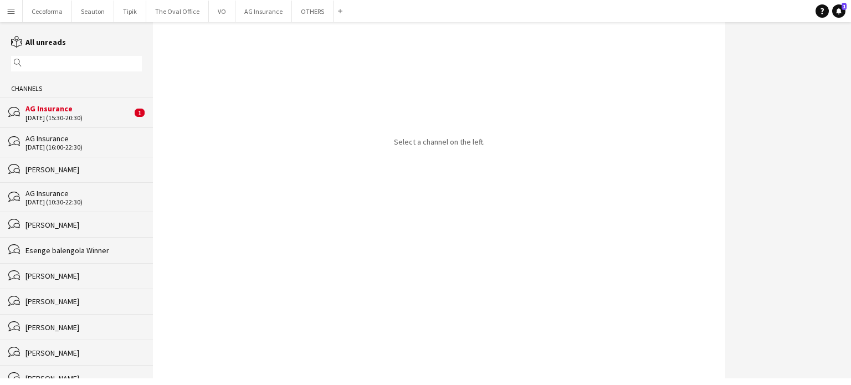
click at [56, 115] on div "[DATE] (15:30-20:30)" at bounding box center [78, 118] width 106 height 8
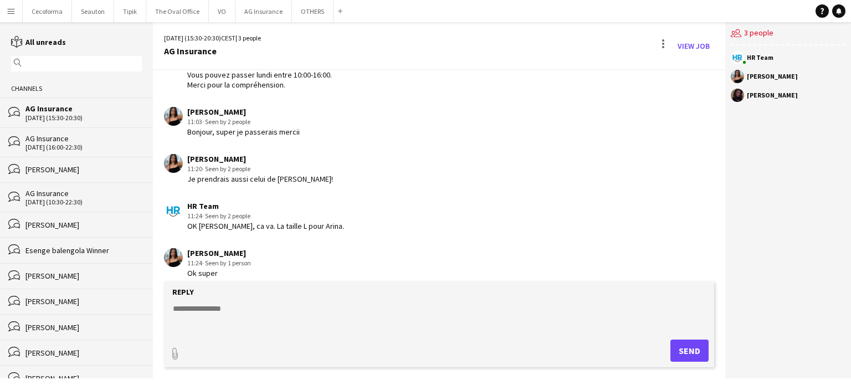
scroll to position [80, 0]
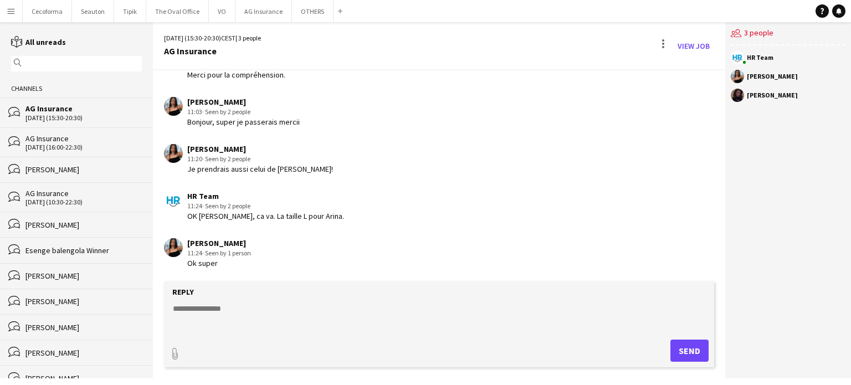
click at [42, 118] on div "[DATE] (15:30-20:30)" at bounding box center [83, 118] width 116 height 8
click at [259, 8] on button "AG Insurance Close" at bounding box center [263, 12] width 56 height 22
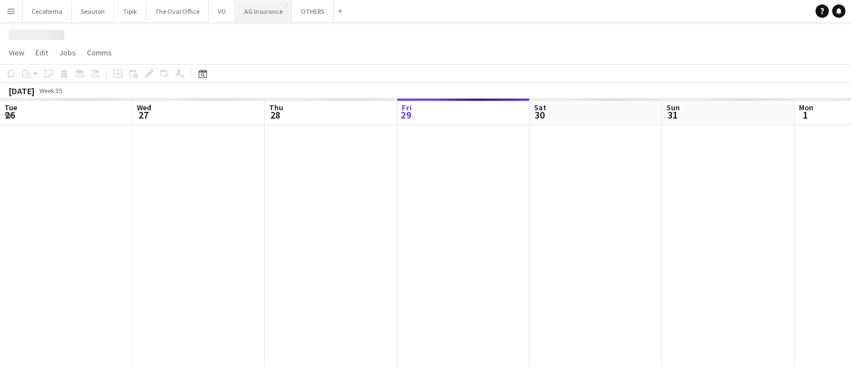
scroll to position [0, 265]
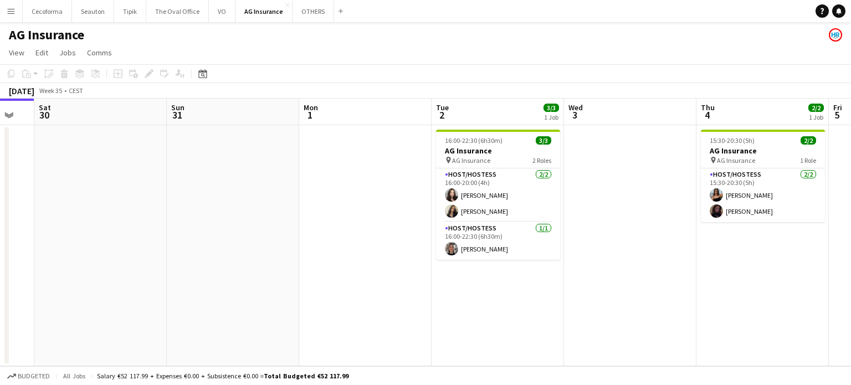
drag, startPoint x: 408, startPoint y: 233, endPoint x: 306, endPoint y: 206, distance: 104.9
click at [314, 209] on app-calendar-viewport "Tue 26 Wed 27 Thu 28 Fri 29 Sat 30 Sun 31 Mon 1 Tue 2 3/3 1 Job Wed 3 Thu 4 2/2…" at bounding box center [425, 233] width 851 height 268
